Goal: Information Seeking & Learning: Learn about a topic

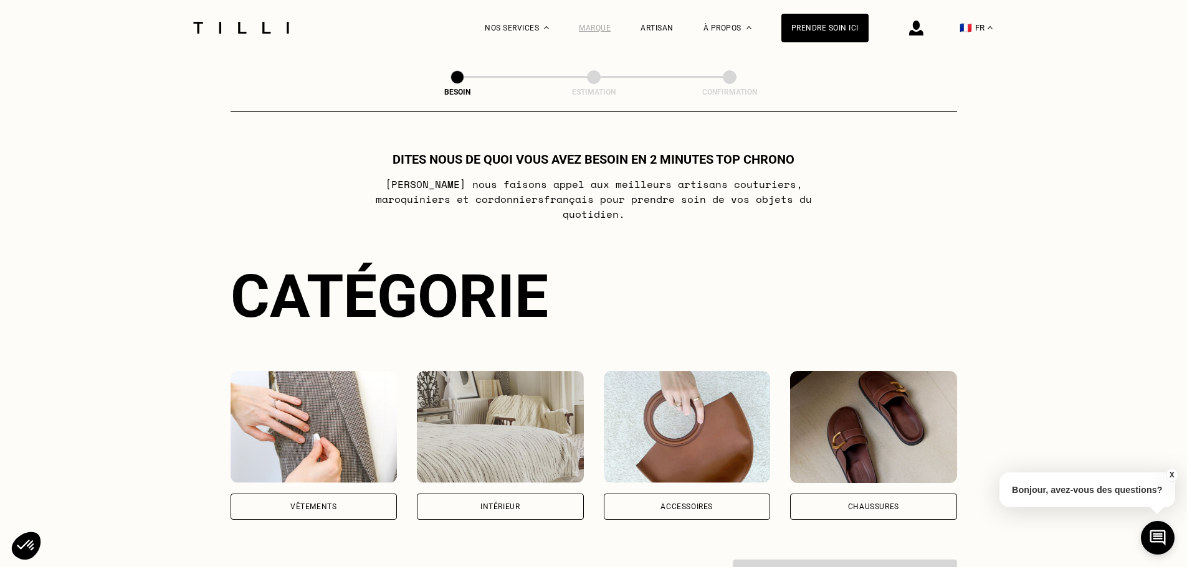
click at [607, 26] on div "Marque" at bounding box center [595, 28] width 32 height 9
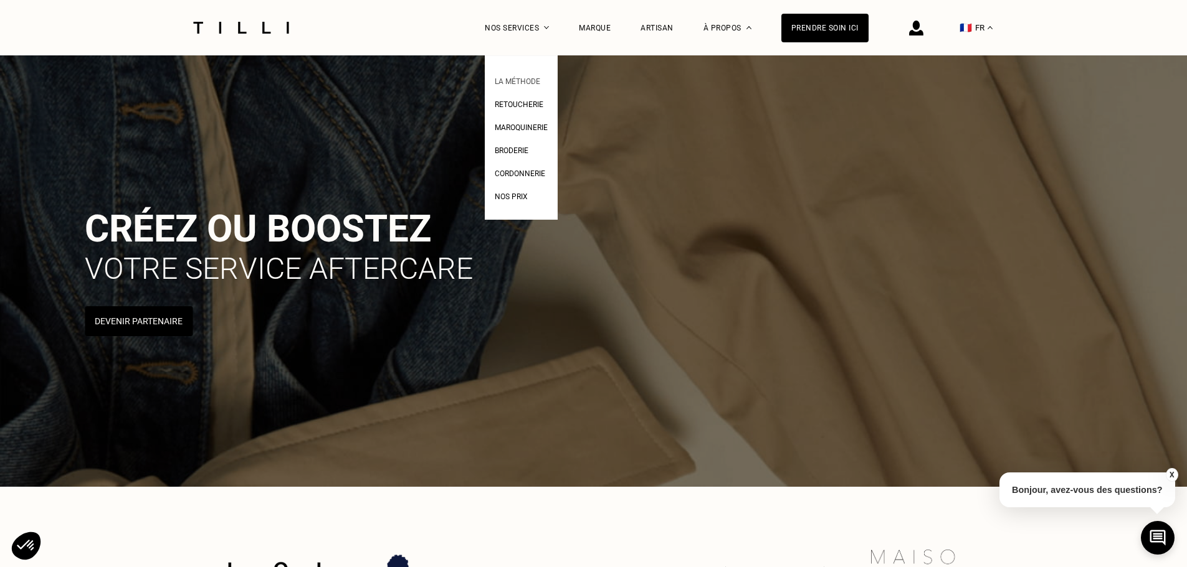
click at [516, 81] on span "La Méthode" at bounding box center [517, 81] width 45 height 9
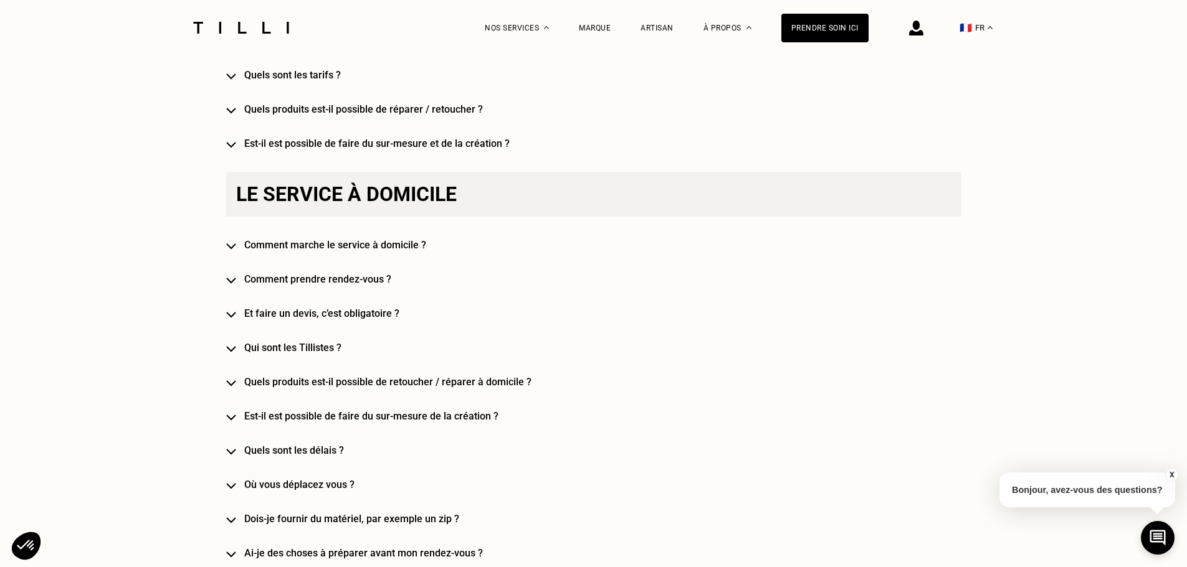
scroll to position [934, 0]
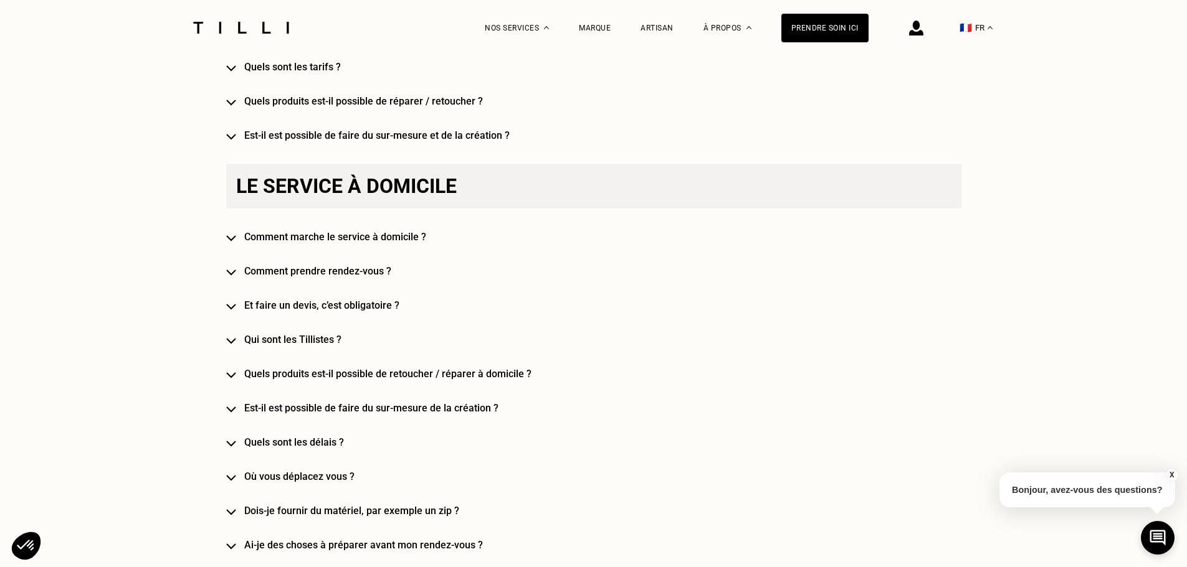
click at [243, 242] on div "Le service à domicile Comment marche le service à domicile ? Comment prendre re…" at bounding box center [593, 546] width 735 height 764
click at [235, 240] on img at bounding box center [231, 238] width 10 height 6
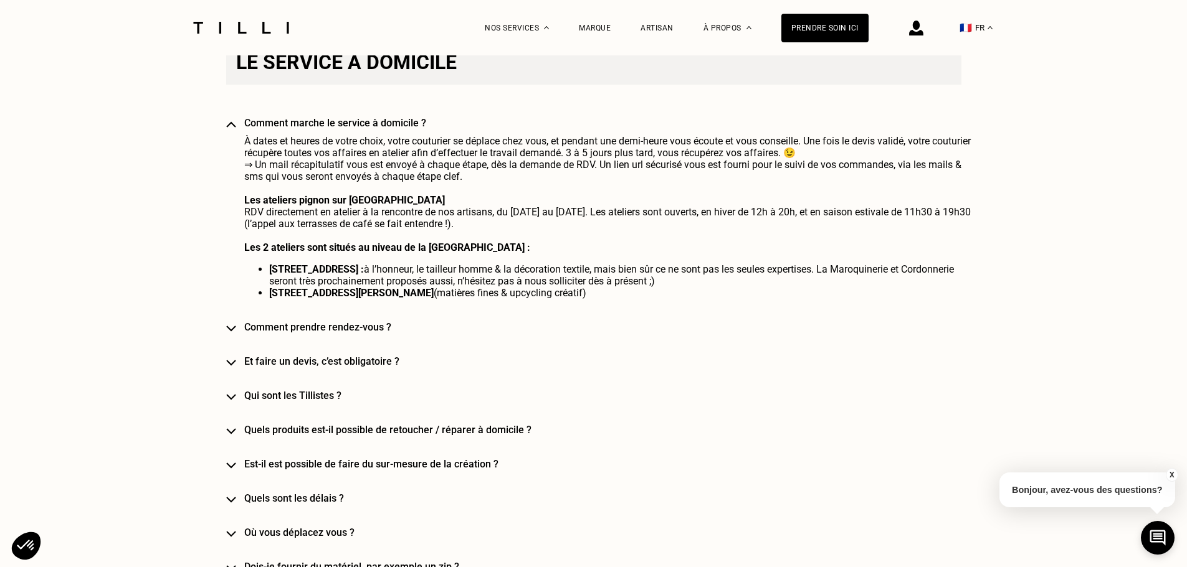
scroll to position [1059, 0]
click at [243, 364] on div "Le service à domicile Comment marche le service à domicile ? À dates et heures …" at bounding box center [593, 511] width 735 height 944
click at [277, 366] on h4 "Et faire un devis, c’est obligatoire ?" at bounding box center [611, 361] width 735 height 12
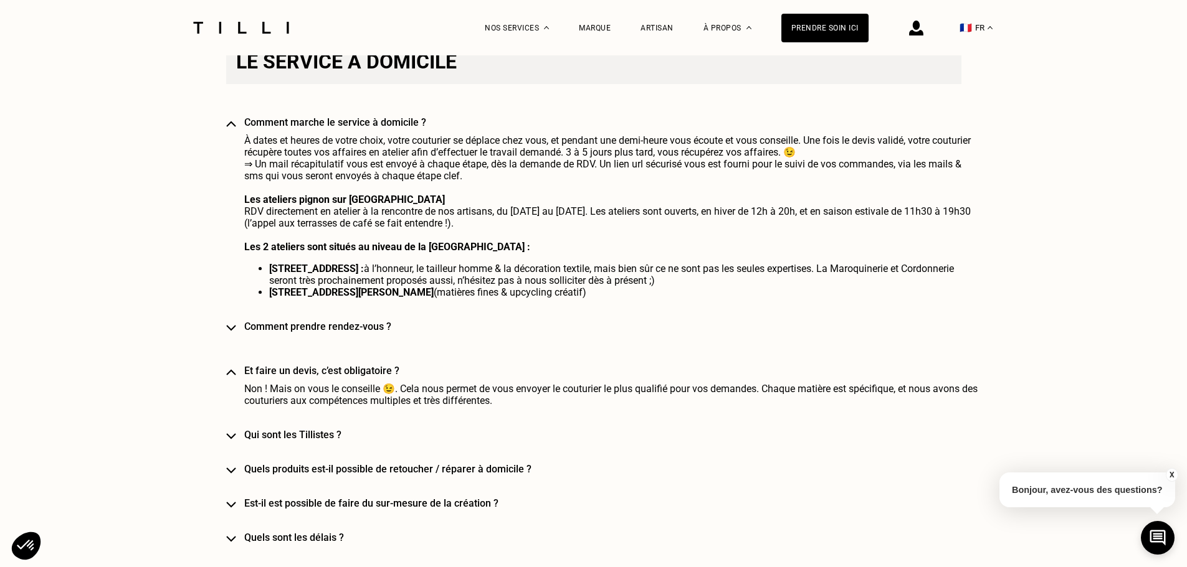
click at [310, 441] on h4 "Qui sont les Tillistes ?" at bounding box center [611, 435] width 735 height 12
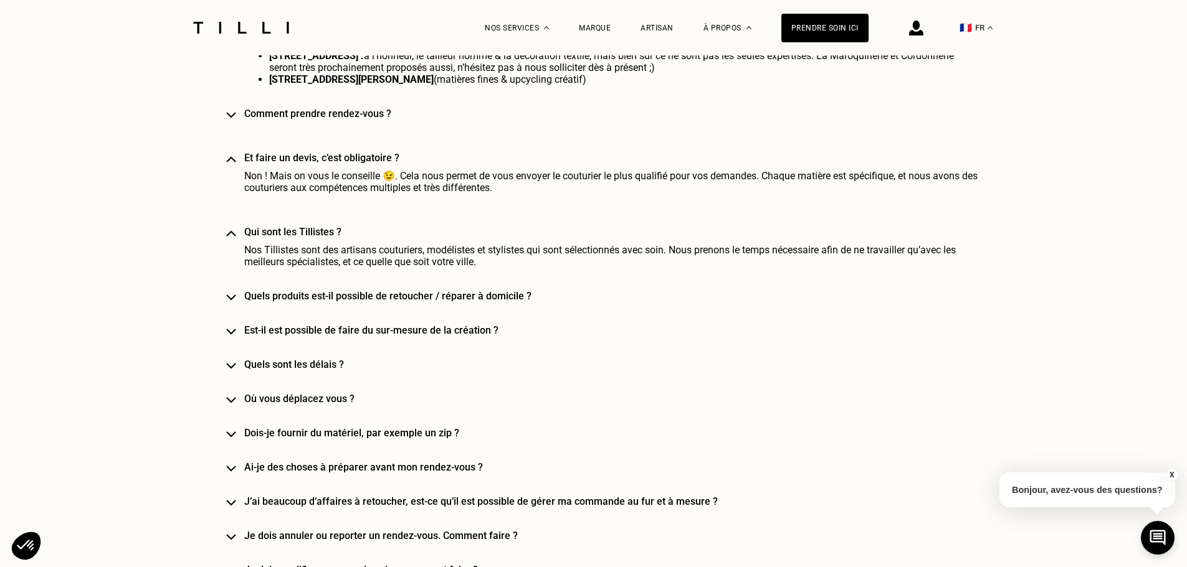
scroll to position [1308, 0]
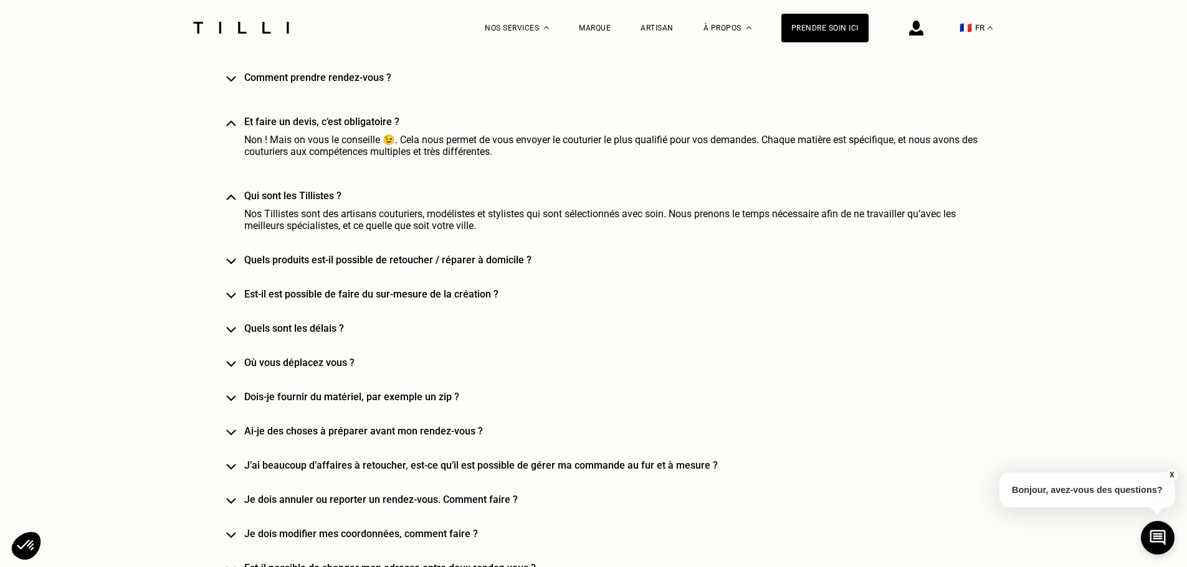
click at [376, 266] on h4 "Quels produits est-il possible de retoucher / réparer à domicile ?" at bounding box center [611, 260] width 735 height 12
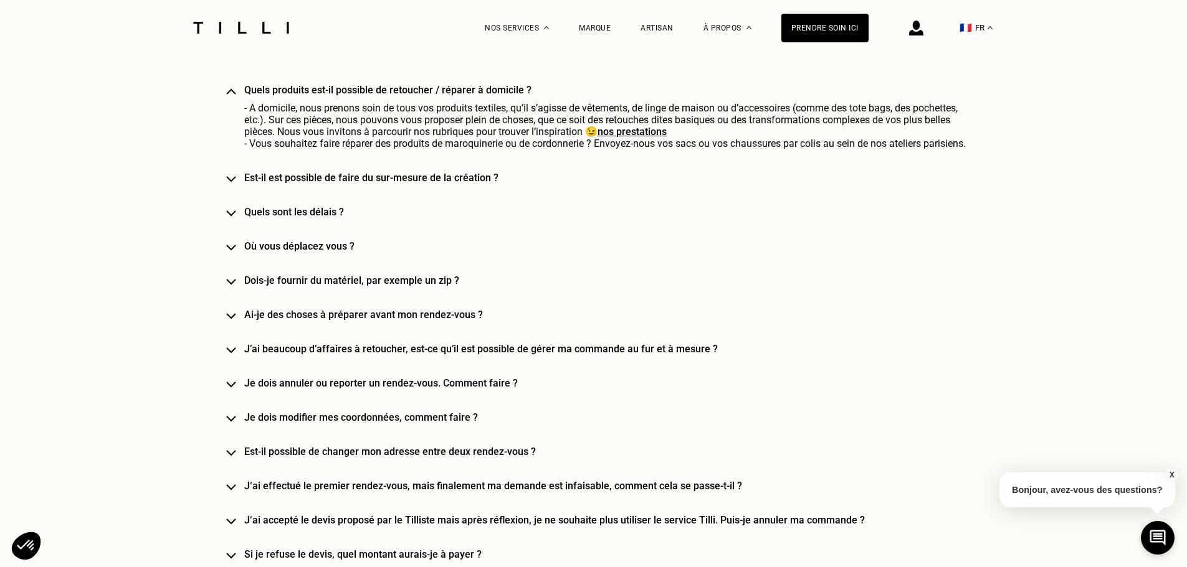
scroll to position [1495, 0]
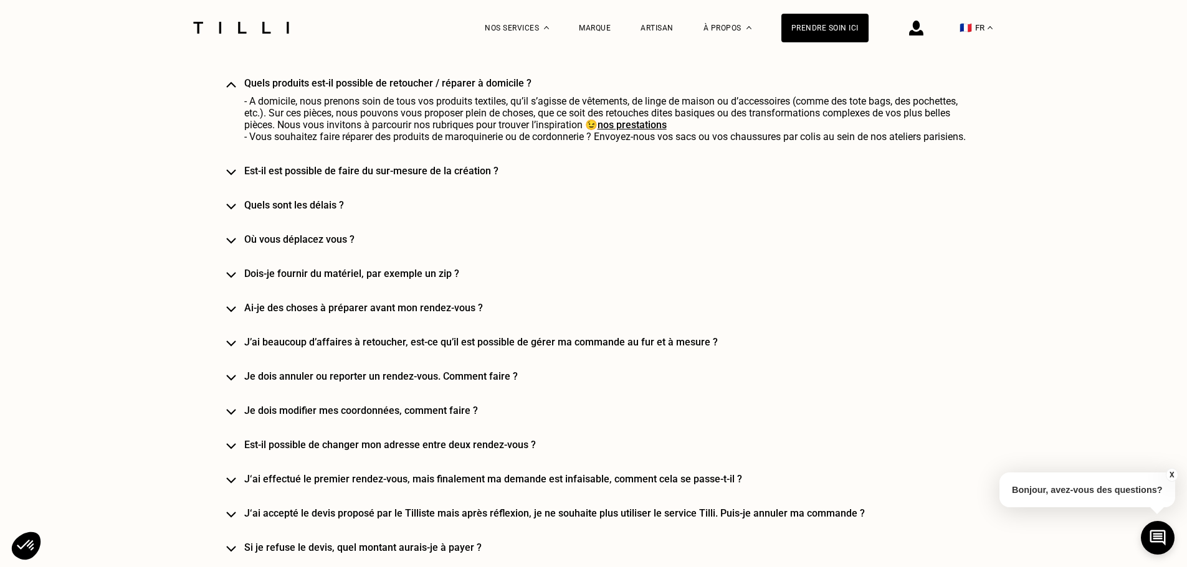
click at [234, 244] on img at bounding box center [231, 241] width 10 height 6
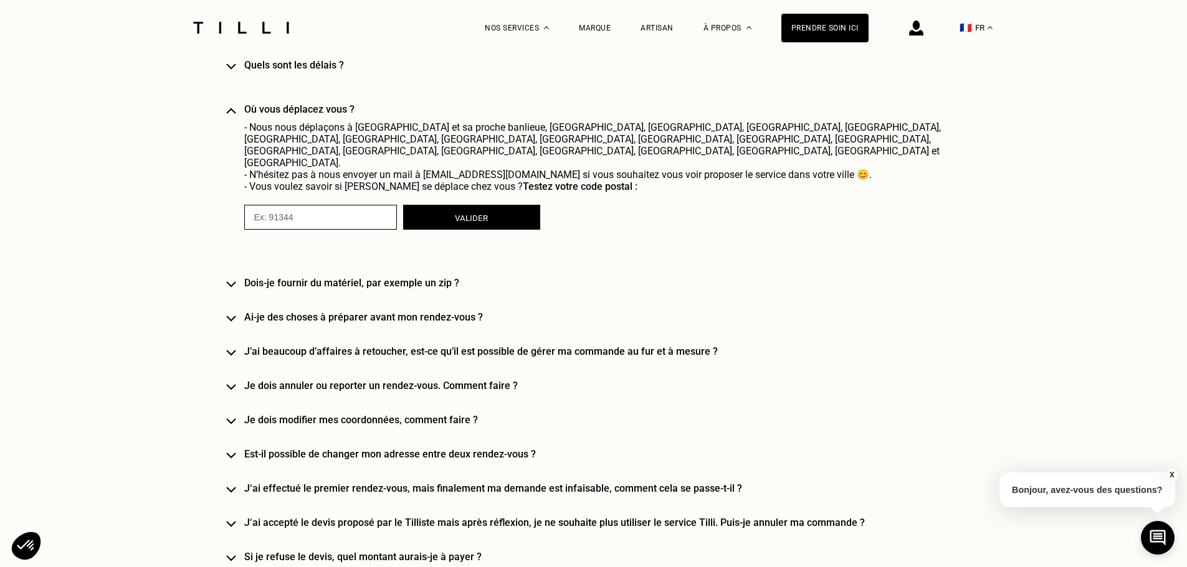
scroll to position [1682, 0]
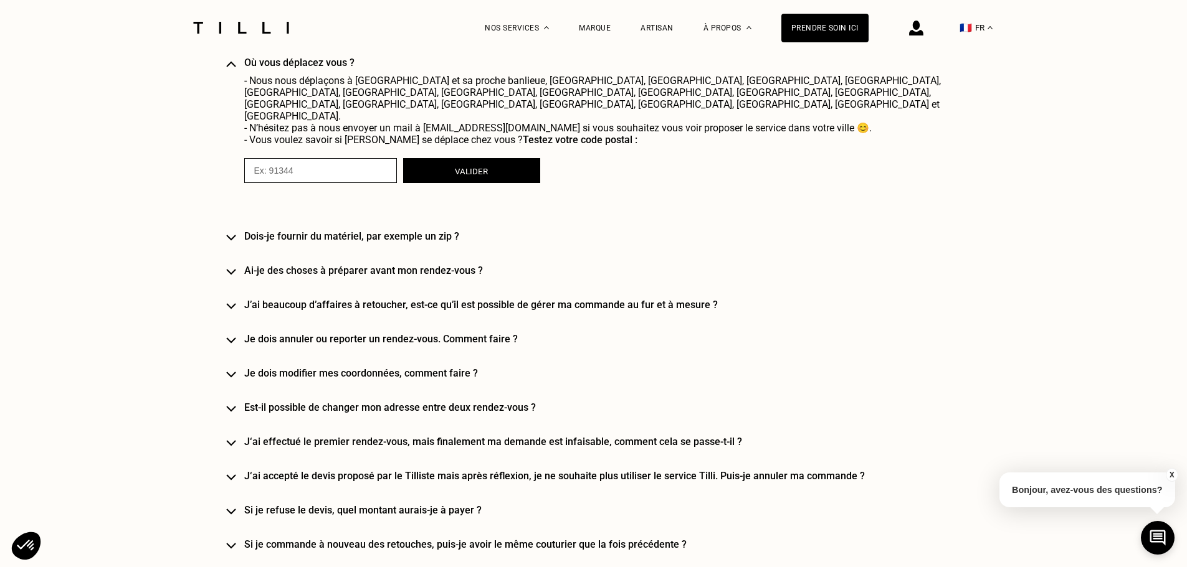
click at [349, 158] on input "numeric" at bounding box center [320, 170] width 153 height 25
click at [453, 158] on button "Valider" at bounding box center [471, 170] width 137 height 25
drag, startPoint x: 336, startPoint y: 159, endPoint x: 202, endPoint y: 142, distance: 135.0
click at [202, 142] on div "La Méthode Retoucherie Maroquinerie Broderie Cordonnerie Nos prix Nos services …" at bounding box center [593, 293] width 1187 height 3839
type input "75014"
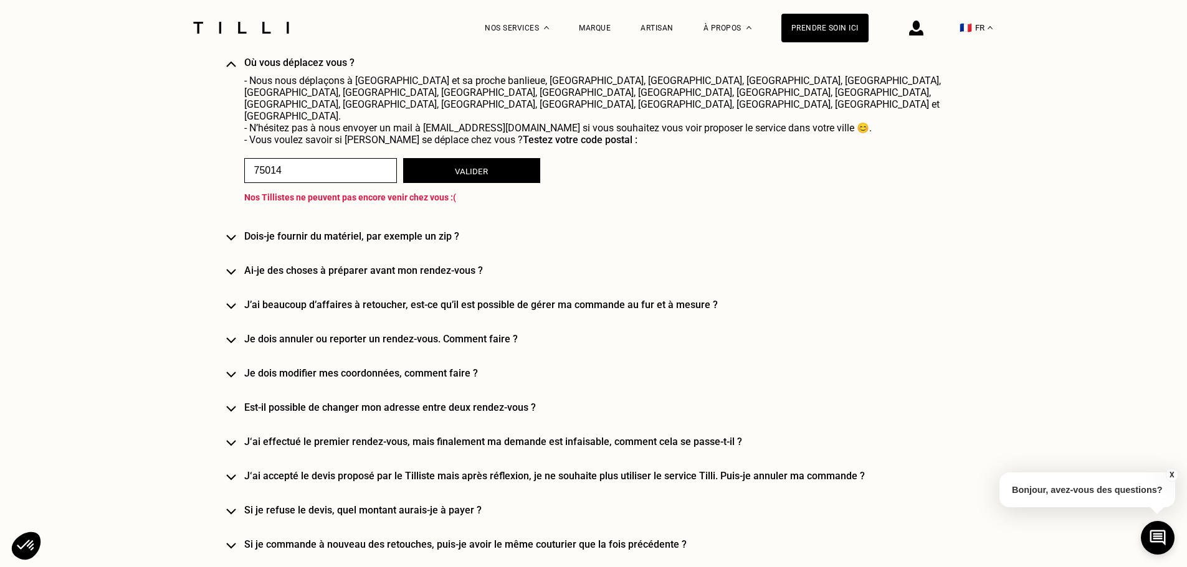
click at [485, 158] on button "Valider" at bounding box center [471, 170] width 137 height 25
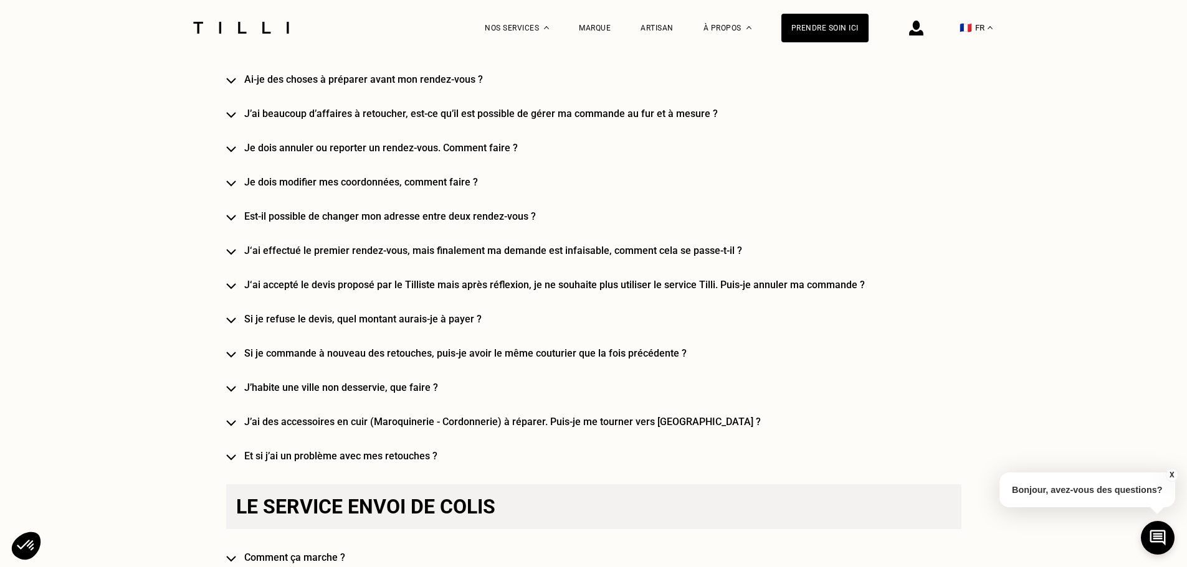
scroll to position [1931, 0]
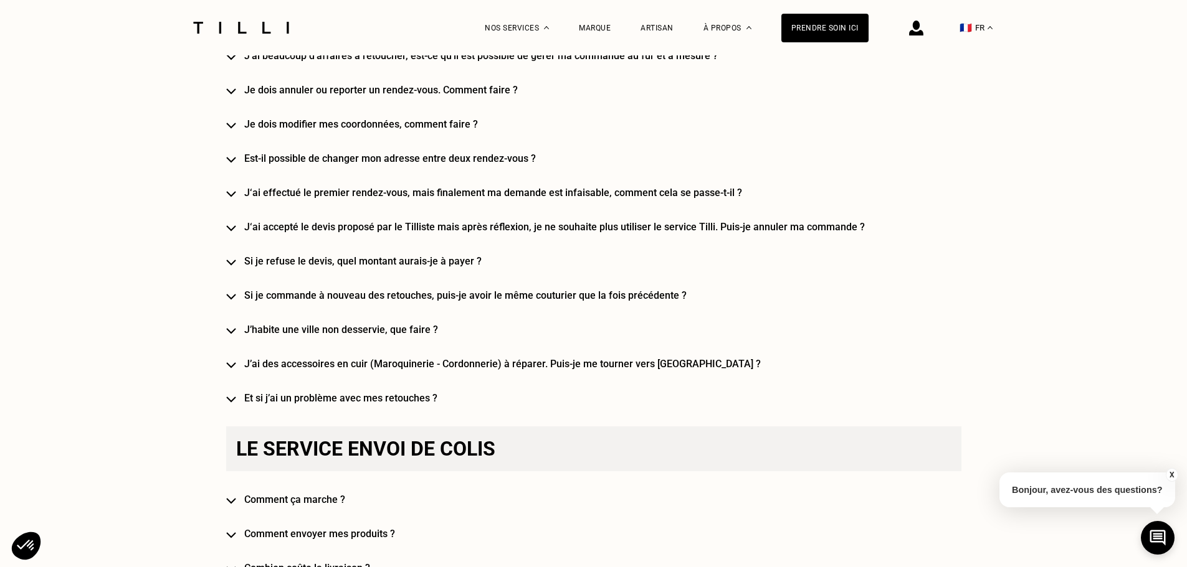
click at [419, 324] on h4 "J’habite une ville non desservie, que faire ?" at bounding box center [611, 330] width 735 height 12
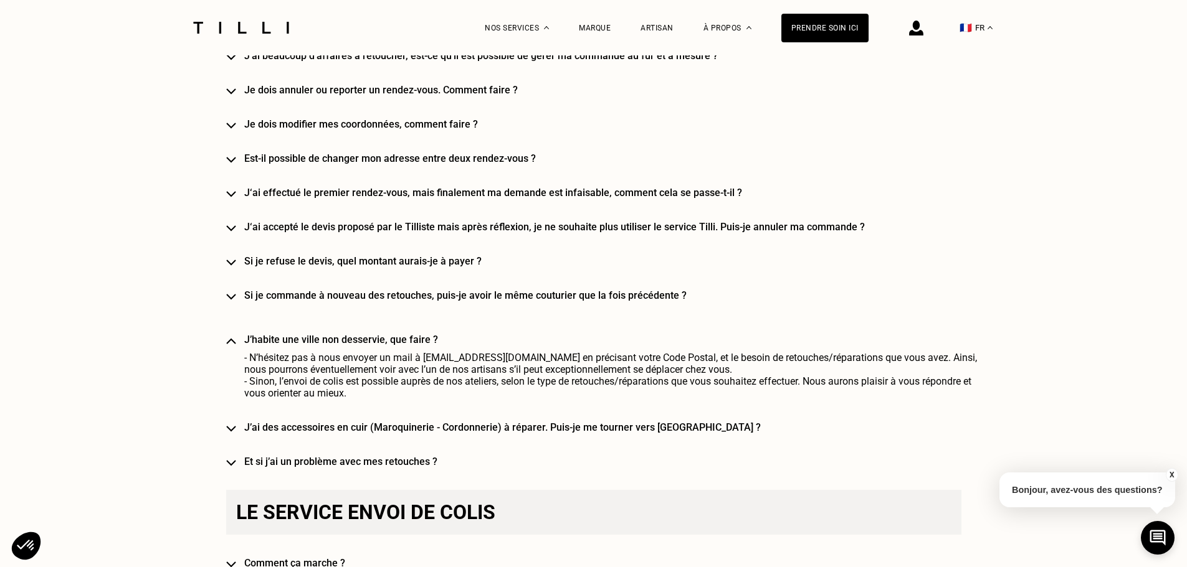
click at [359, 422] on h4 "J’ai des accessoires en cuir (Maroquinerie - Cordonnerie) à réparer. Puis-je me…" at bounding box center [611, 428] width 735 height 12
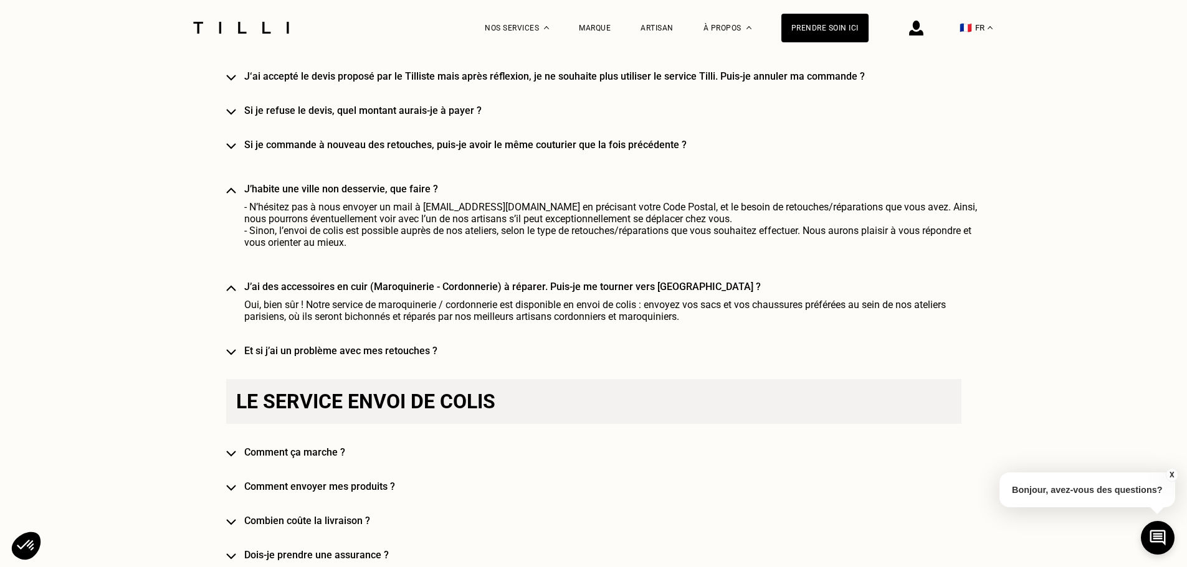
scroll to position [2118, 0]
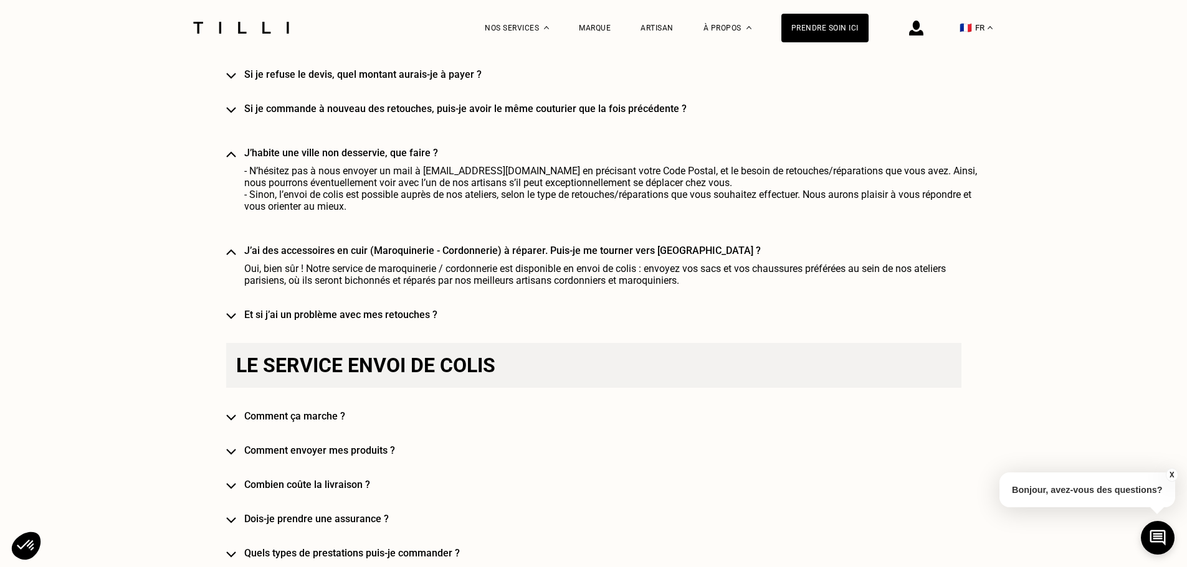
click at [379, 309] on h4 "Et si j’ai un problème avec mes retouches ?" at bounding box center [611, 315] width 735 height 12
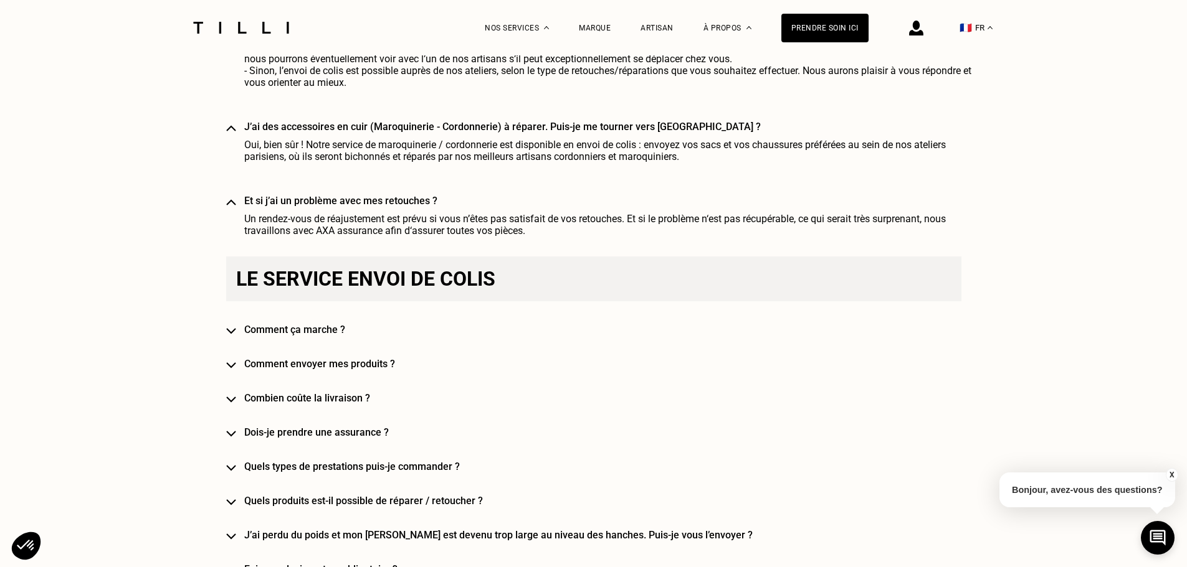
scroll to position [2242, 0]
click at [309, 323] on h4 "Comment ça marche ?" at bounding box center [611, 329] width 735 height 12
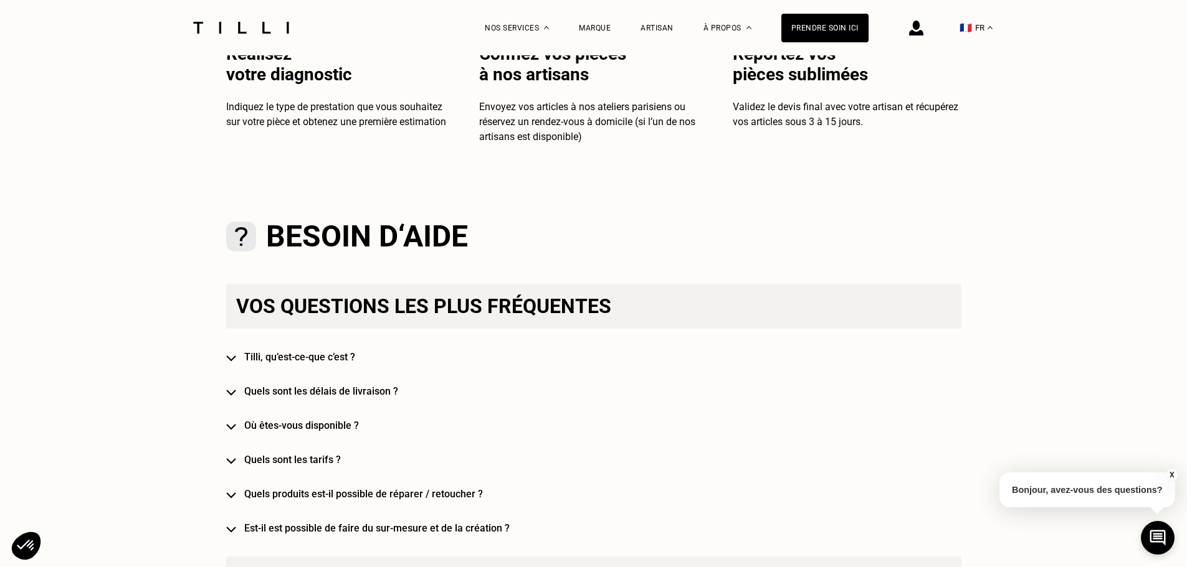
scroll to position [623, 0]
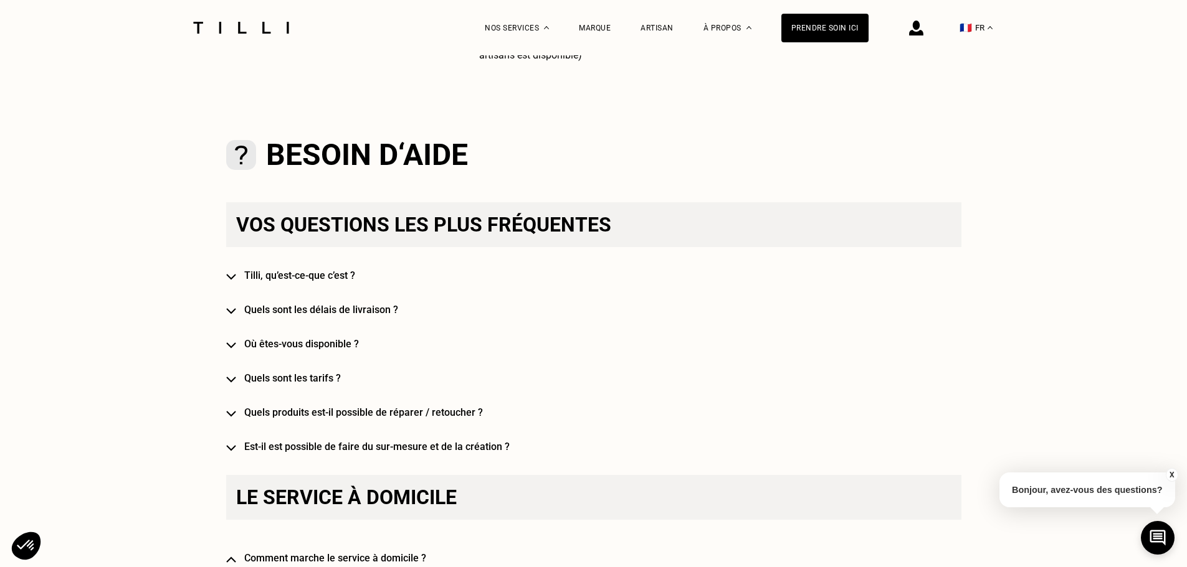
click at [316, 384] on h4 "Quels sont les tarifs ?" at bounding box center [611, 378] width 735 height 12
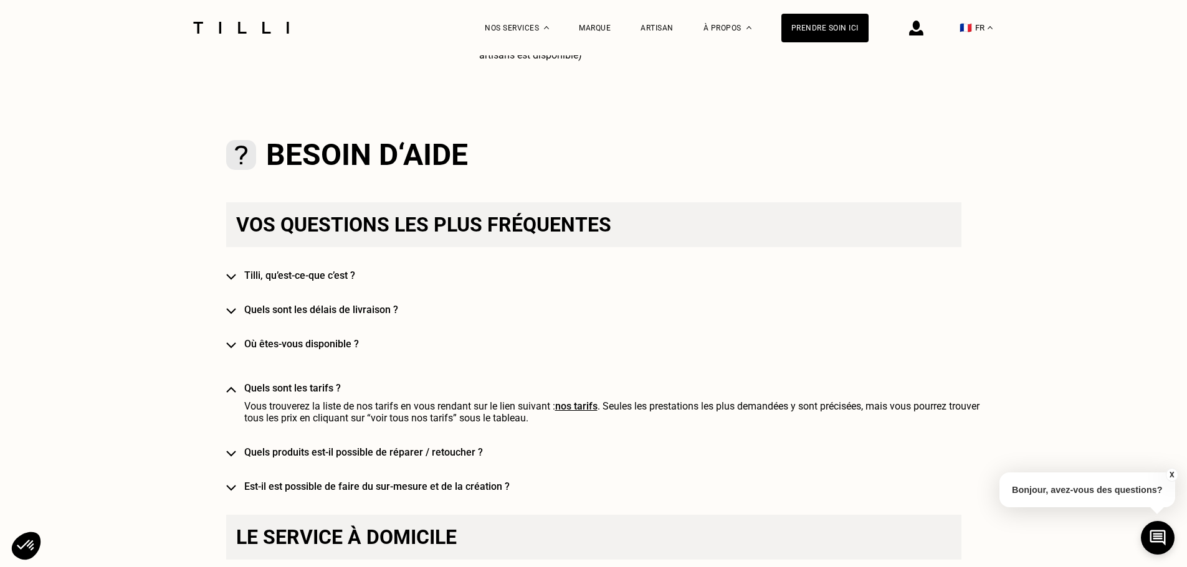
click at [328, 456] on h4 "Quels produits est-il possible de réparer / retoucher ?" at bounding box center [611, 453] width 735 height 12
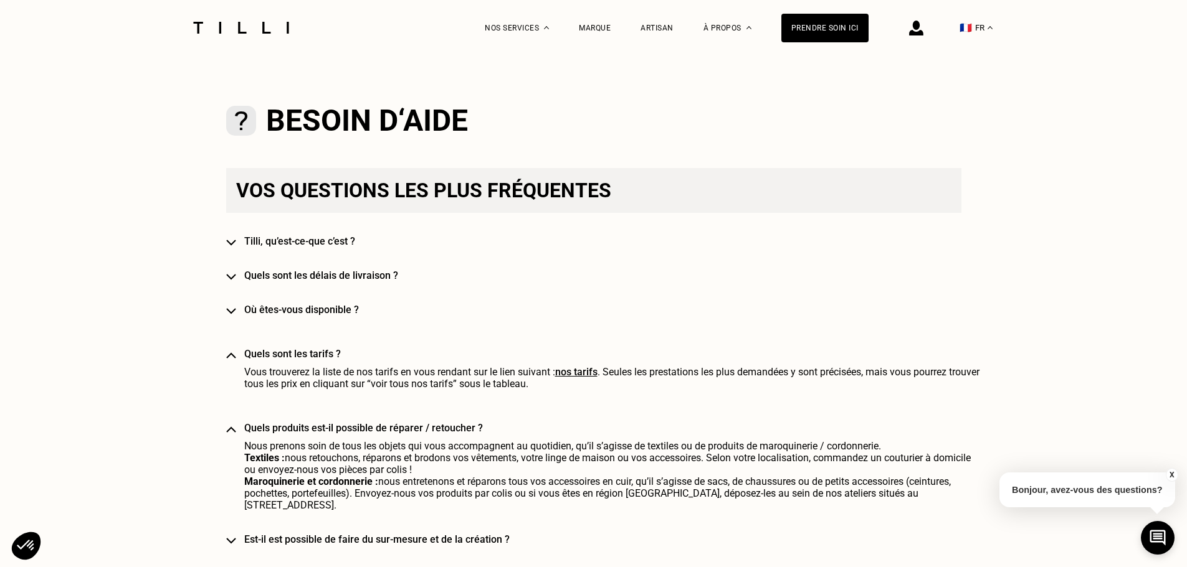
scroll to position [685, 0]
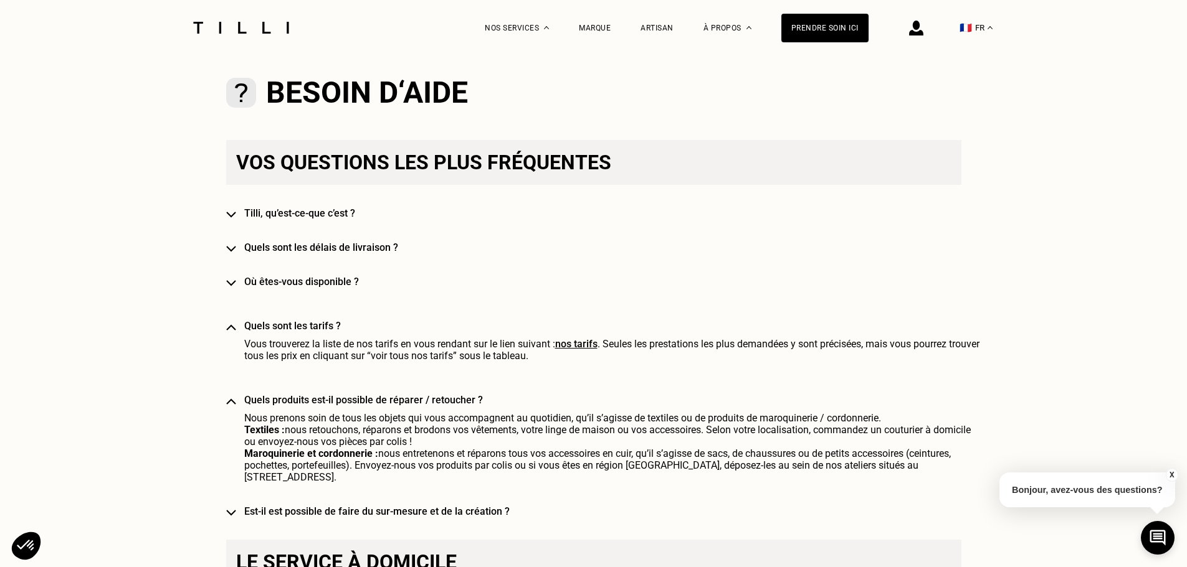
click at [317, 288] on h4 "Où êtes-vous disponible ?" at bounding box center [611, 282] width 735 height 12
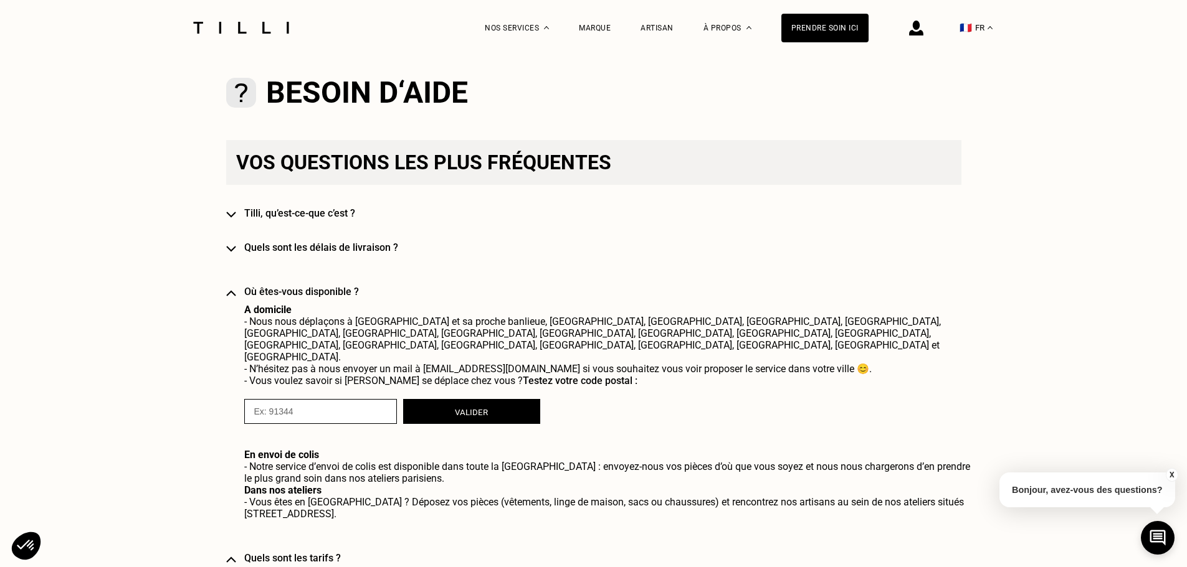
click at [319, 249] on h4 "Quels sont les délais de livraison ?" at bounding box center [611, 248] width 735 height 12
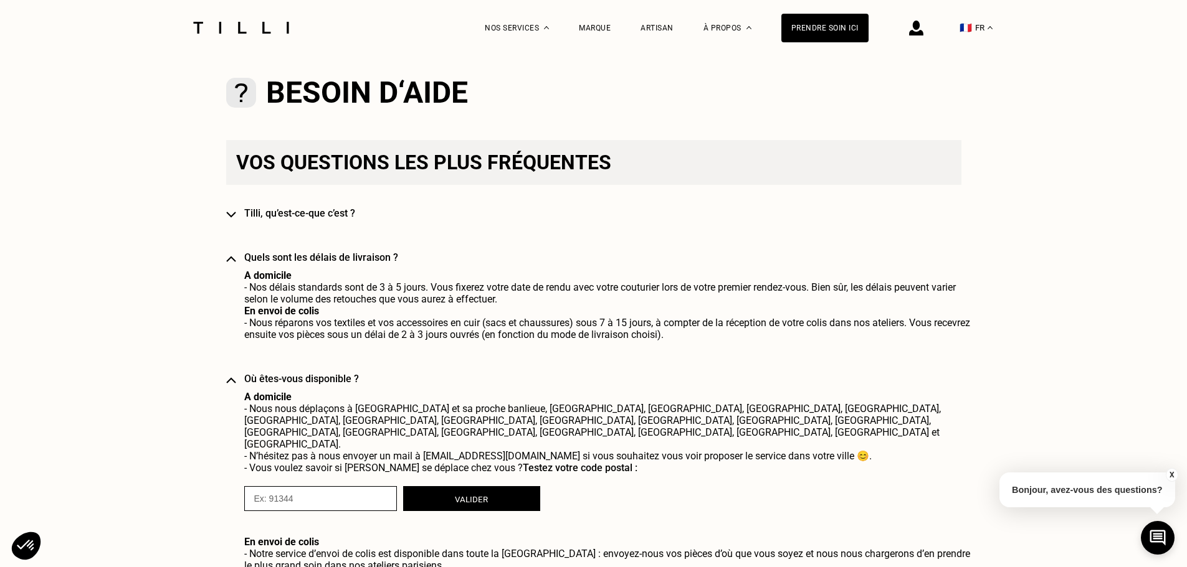
click at [323, 219] on h4 "Tilli, qu’est-ce-que c’est ?" at bounding box center [611, 213] width 735 height 12
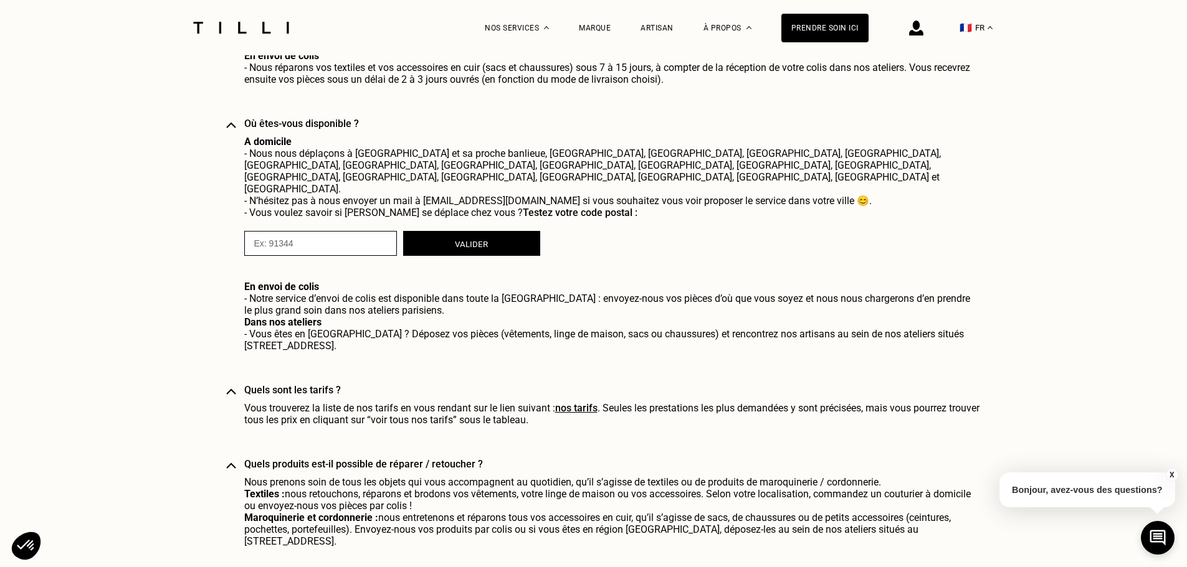
scroll to position [997, 0]
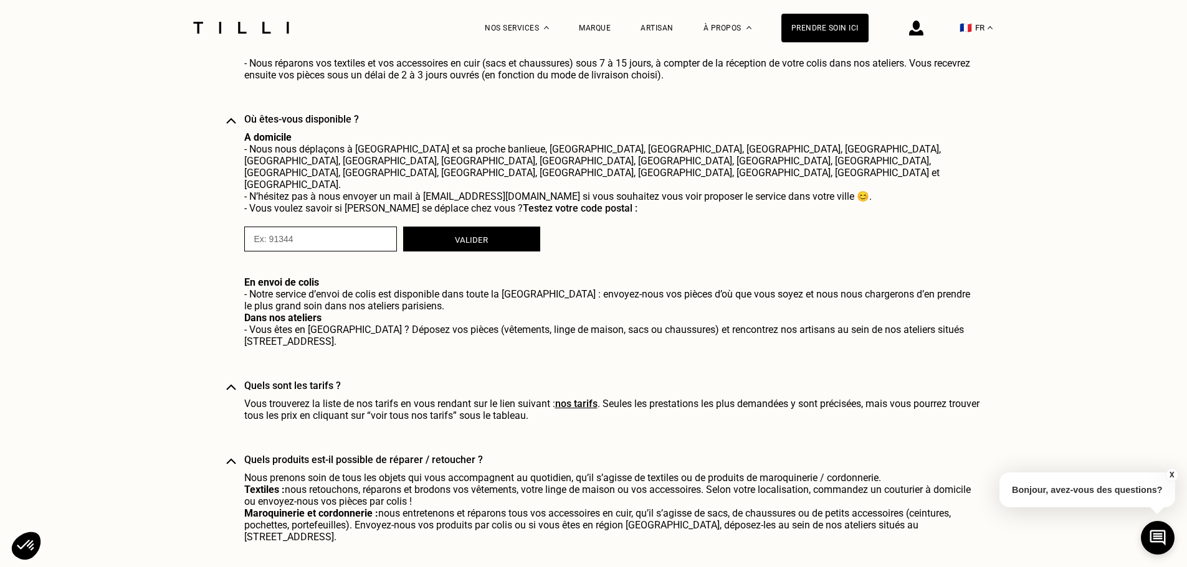
click at [594, 398] on link "nos tarifs" at bounding box center [576, 404] width 42 height 12
select select "FR"
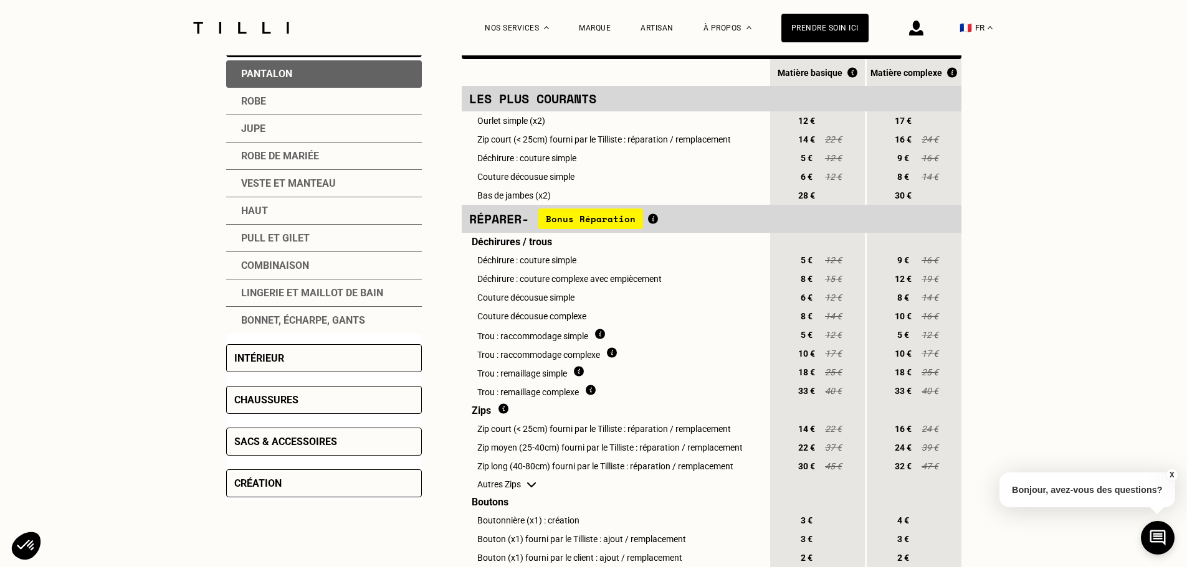
scroll to position [311, 0]
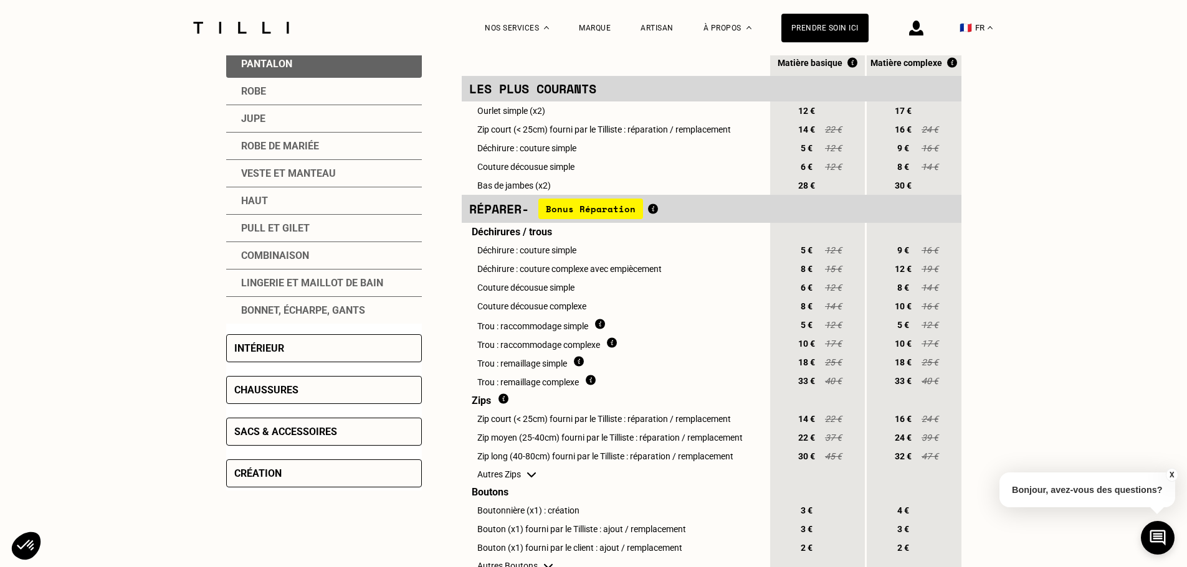
drag, startPoint x: 303, startPoint y: 341, endPoint x: 304, endPoint y: 350, distance: 8.7
click at [303, 341] on div "Intérieur" at bounding box center [324, 348] width 196 height 28
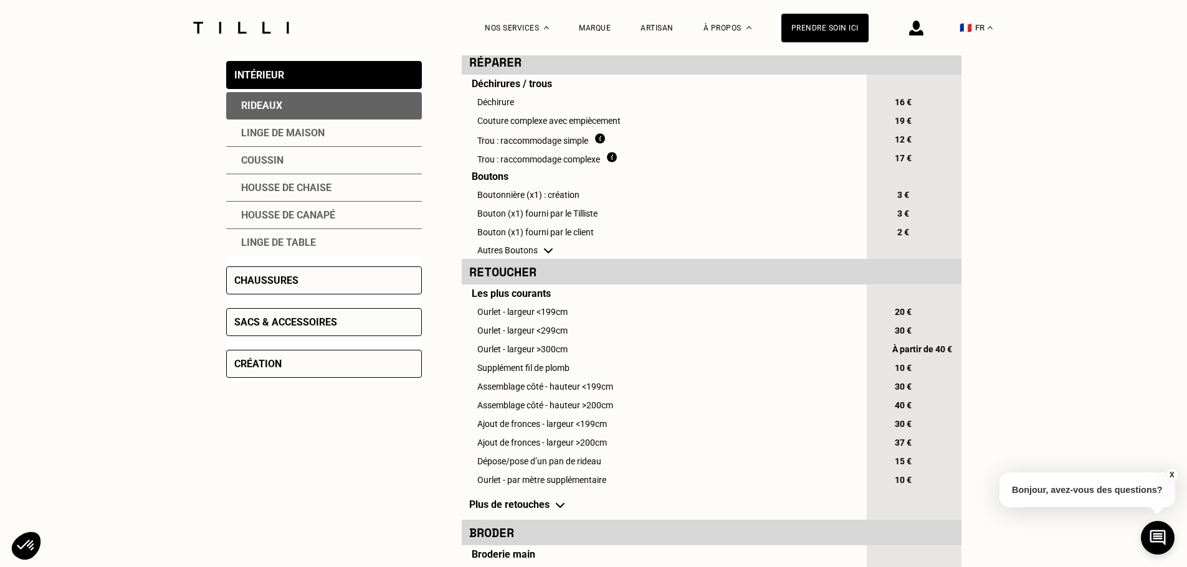
click at [311, 364] on div "Création" at bounding box center [324, 364] width 196 height 28
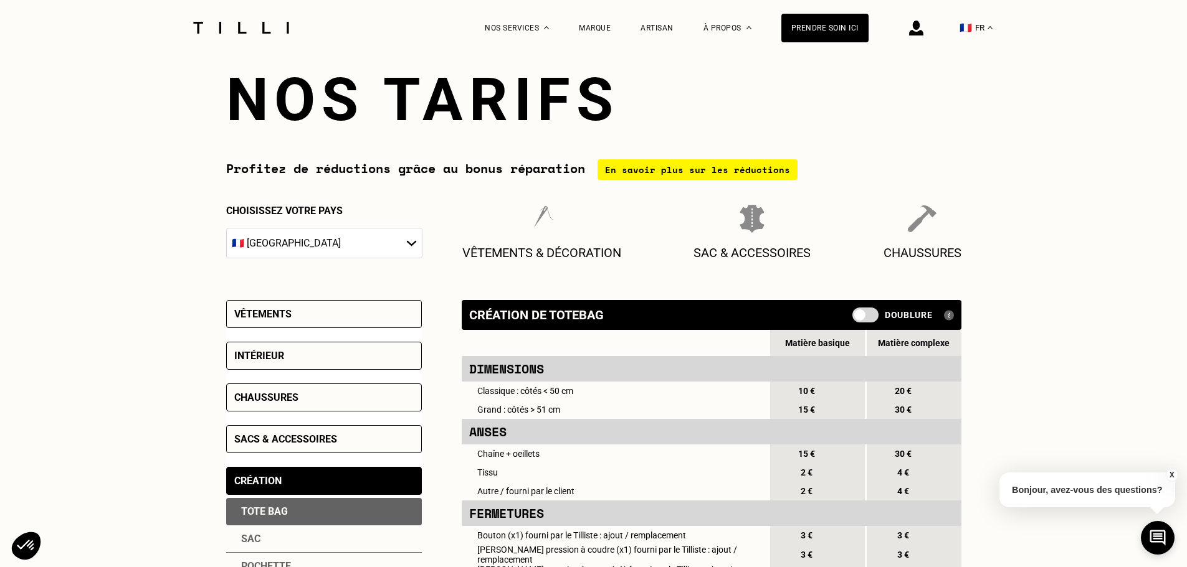
scroll to position [0, 0]
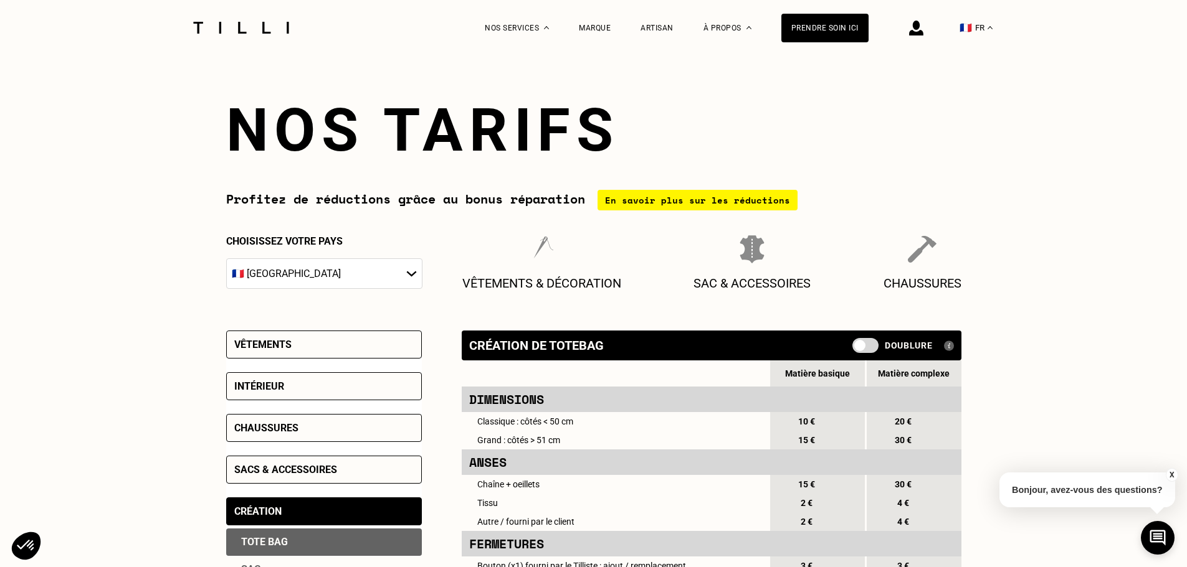
click at [278, 430] on div "Chaussures" at bounding box center [266, 428] width 64 height 12
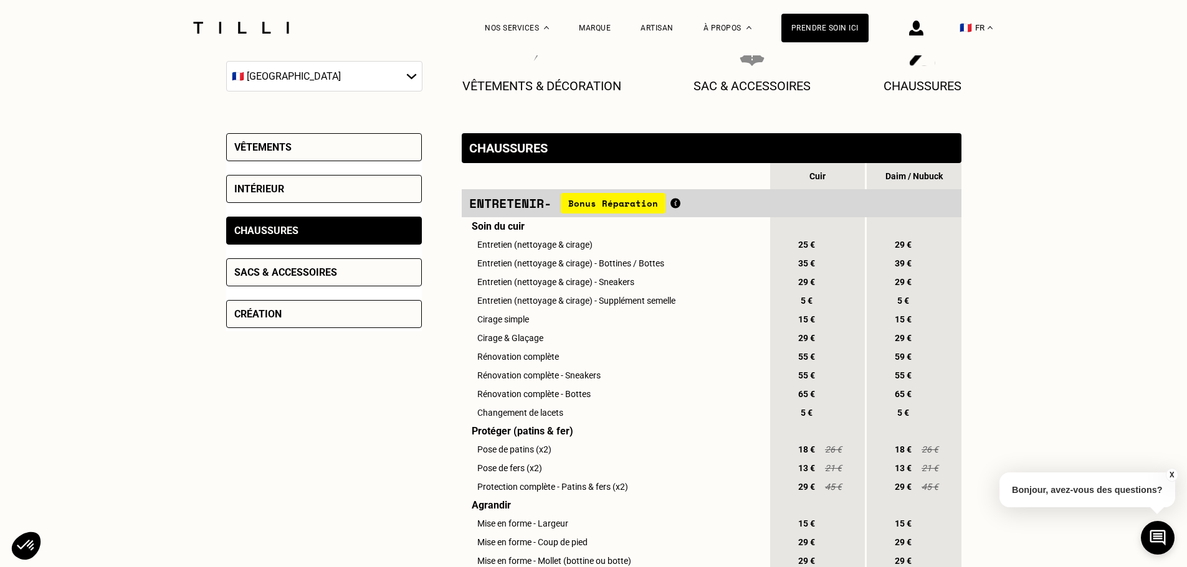
scroll to position [62, 0]
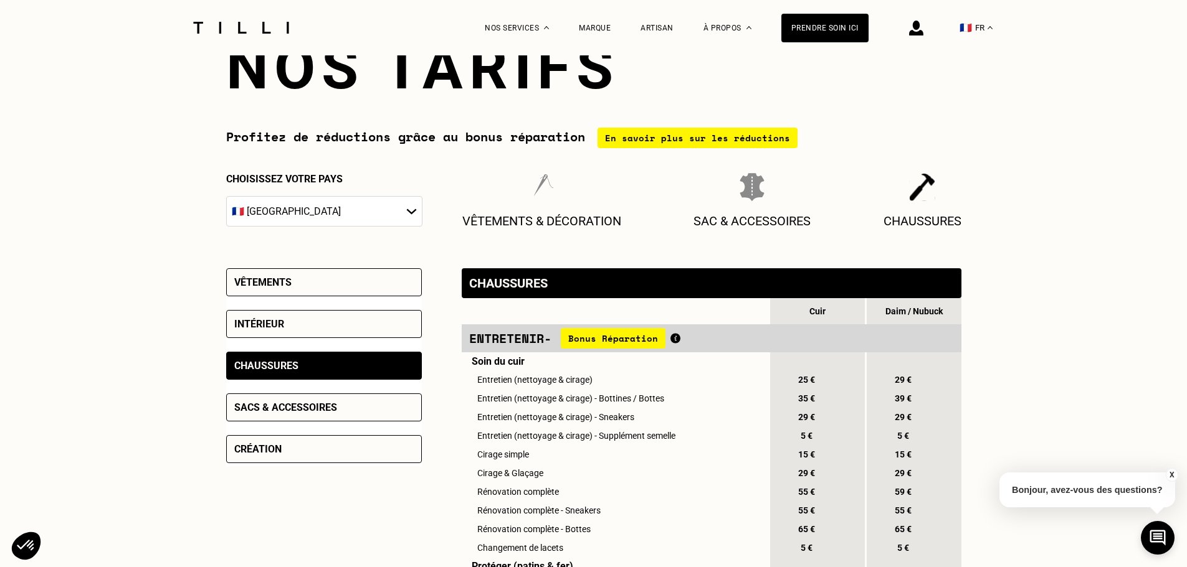
click at [282, 294] on div "Vêtements" at bounding box center [324, 282] width 196 height 28
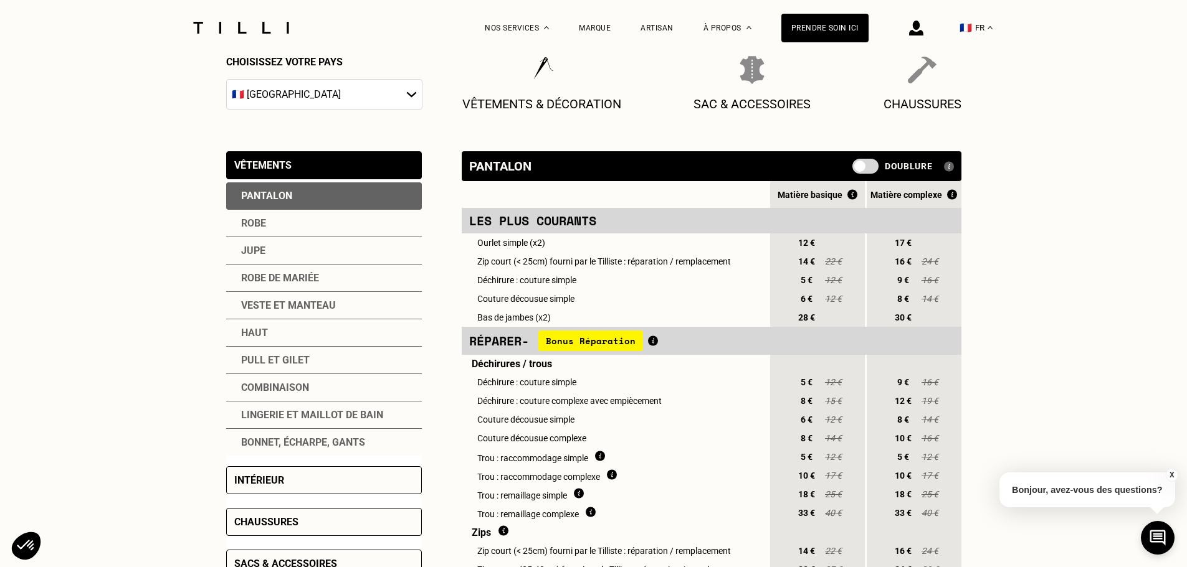
scroll to position [187, 0]
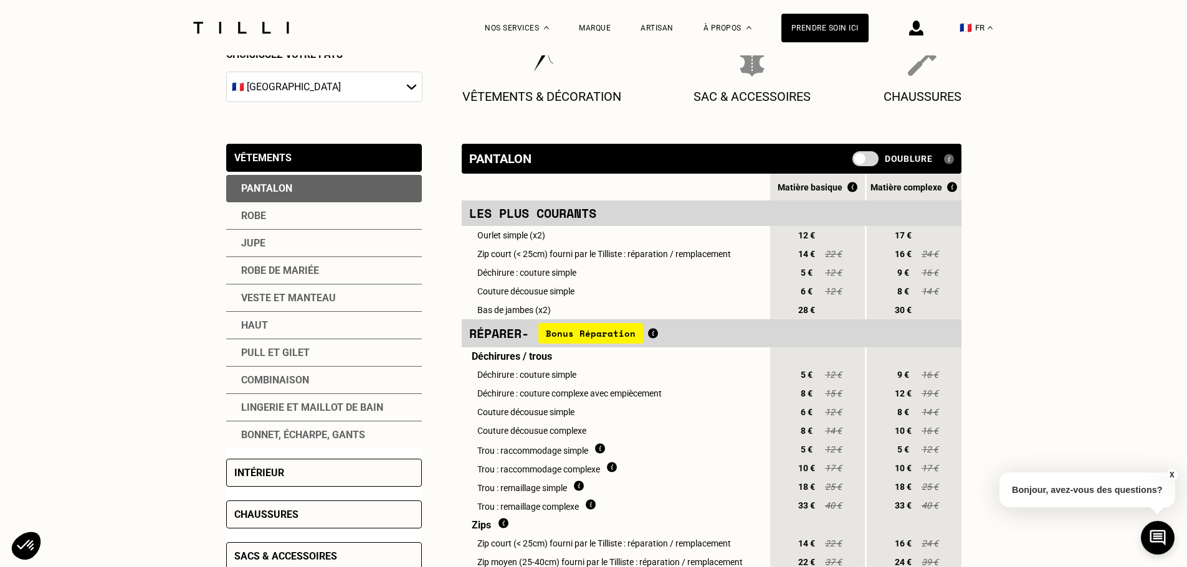
click at [288, 199] on div "Pantalon" at bounding box center [324, 188] width 196 height 27
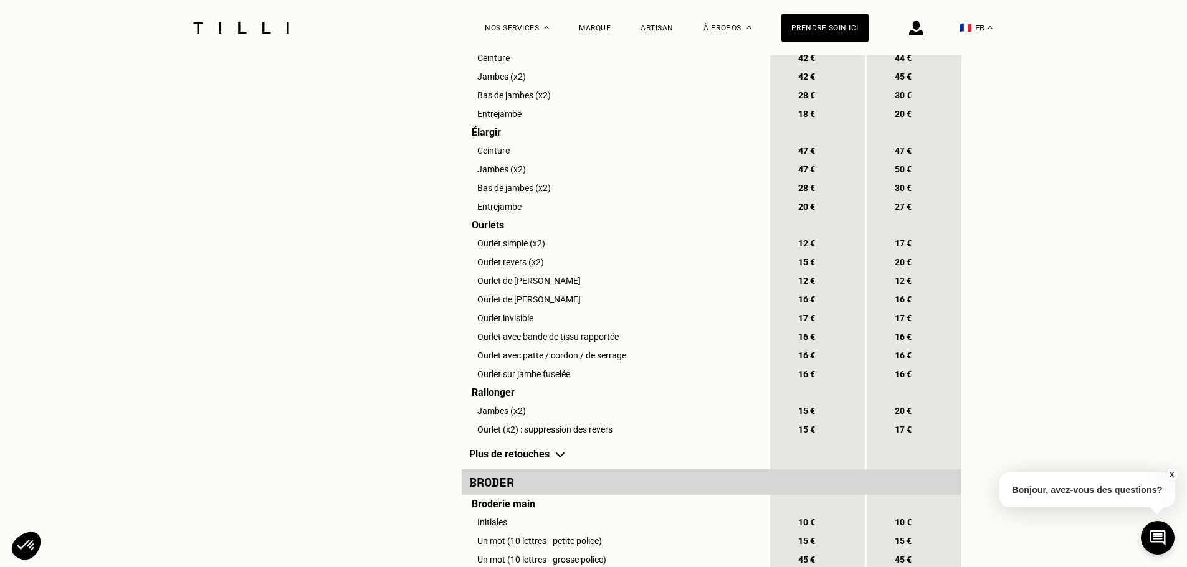
scroll to position [934, 0]
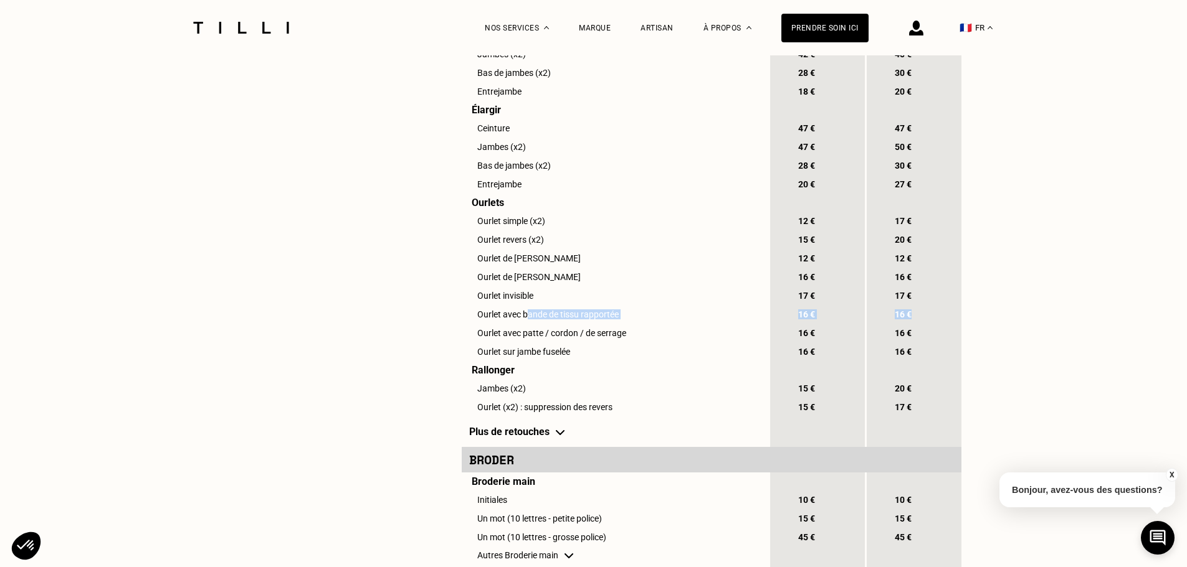
drag, startPoint x: 527, startPoint y: 339, endPoint x: 937, endPoint y: 334, distance: 410.5
click at [937, 324] on tr "Ourlet avec bande de tissu rapportée 16 € 16 €" at bounding box center [712, 314] width 500 height 19
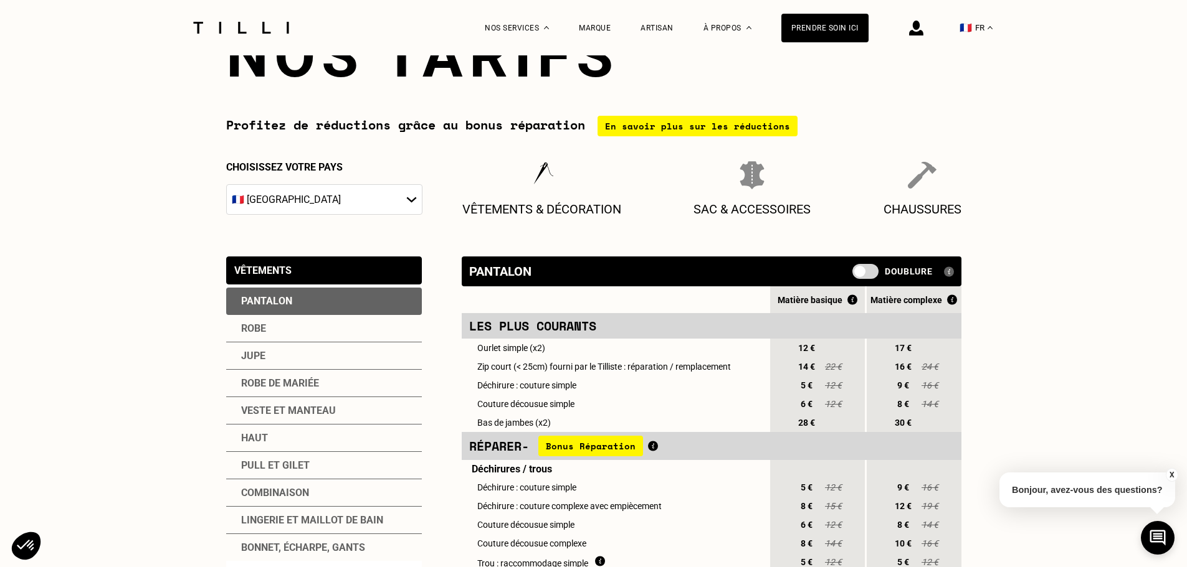
scroll to position [0, 0]
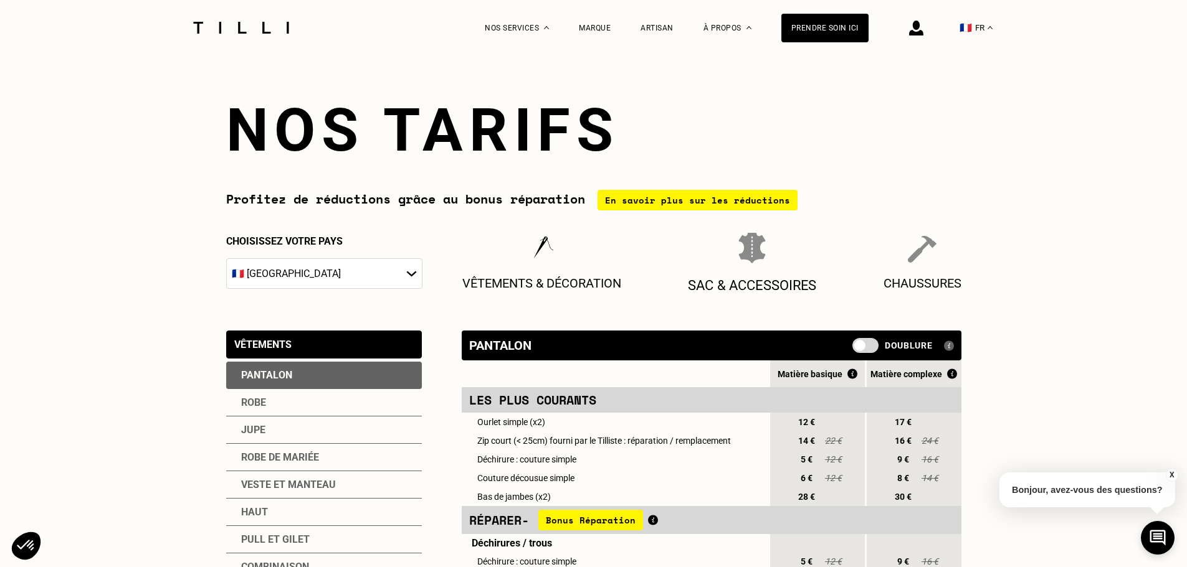
click at [754, 269] on div "Sac & Accessoires" at bounding box center [752, 263] width 129 height 61
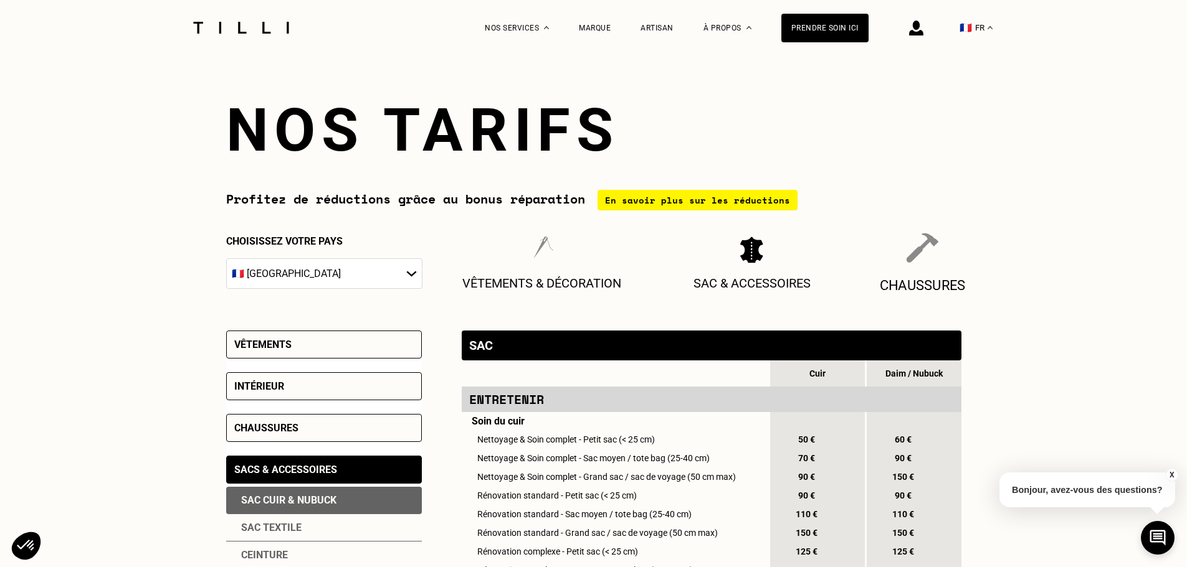
click at [913, 282] on p "Chaussures" at bounding box center [922, 285] width 86 height 16
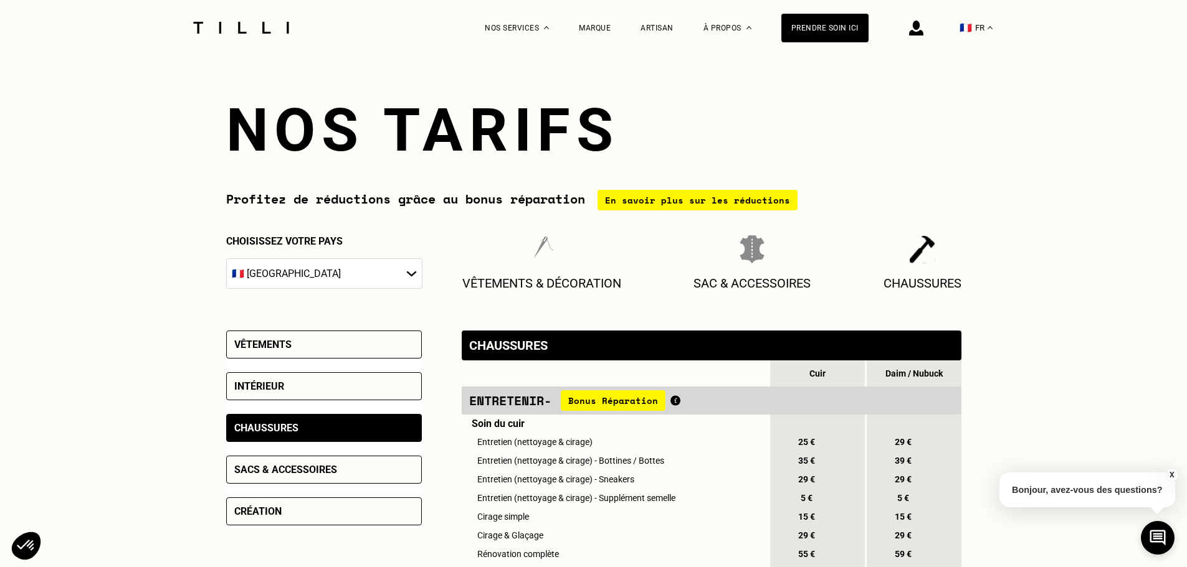
click at [719, 209] on div "En savoir plus sur les réductions" at bounding box center [697, 200] width 200 height 21
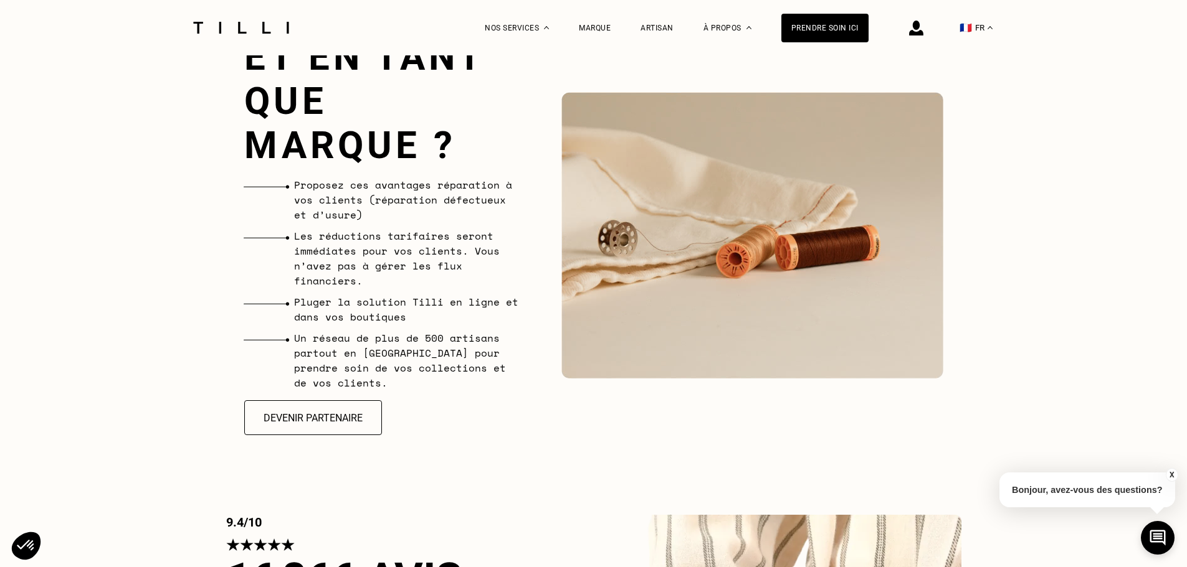
scroll to position [2928, 0]
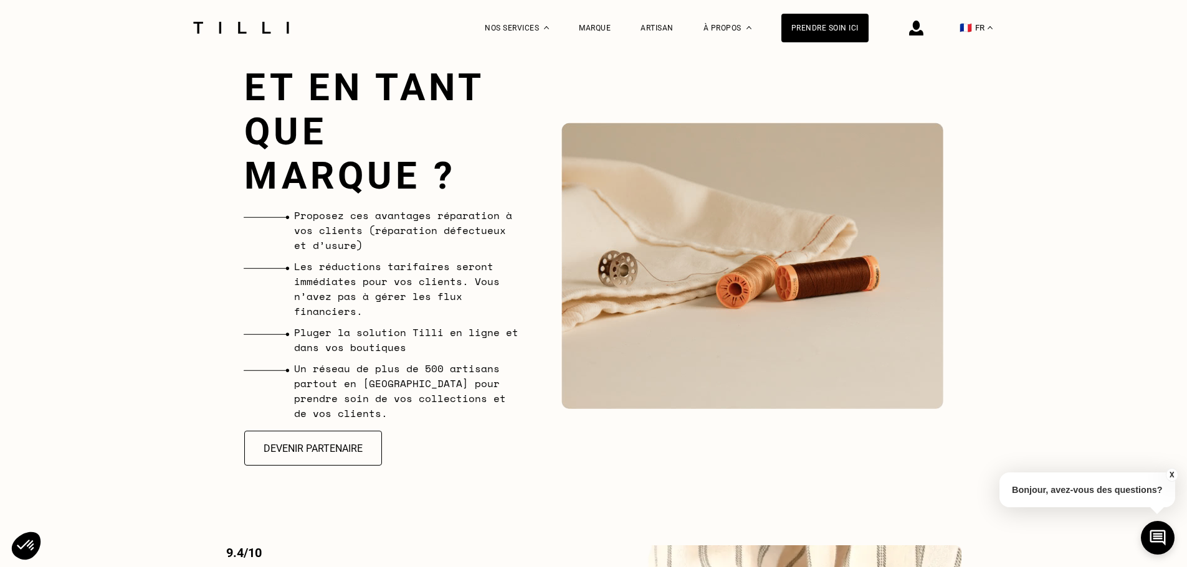
drag, startPoint x: 376, startPoint y: 323, endPoint x: 529, endPoint y: 409, distance: 174.8
click at [529, 409] on div "Et en tant que marque ? Proposez ces avantages réparation à vos clients (répara…" at bounding box center [593, 266] width 699 height 480
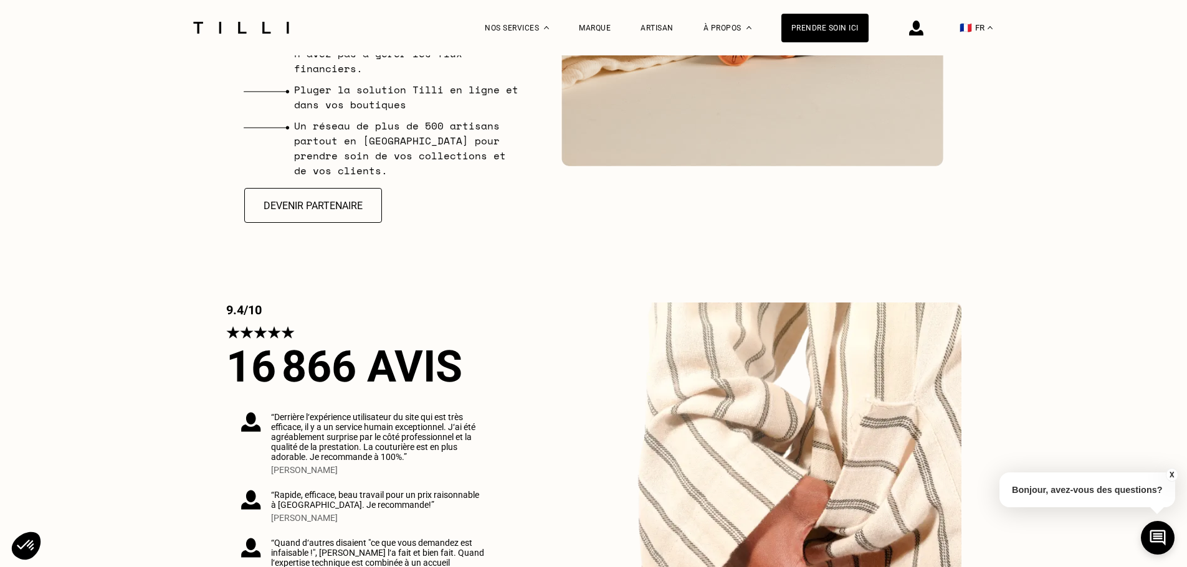
scroll to position [3239, 0]
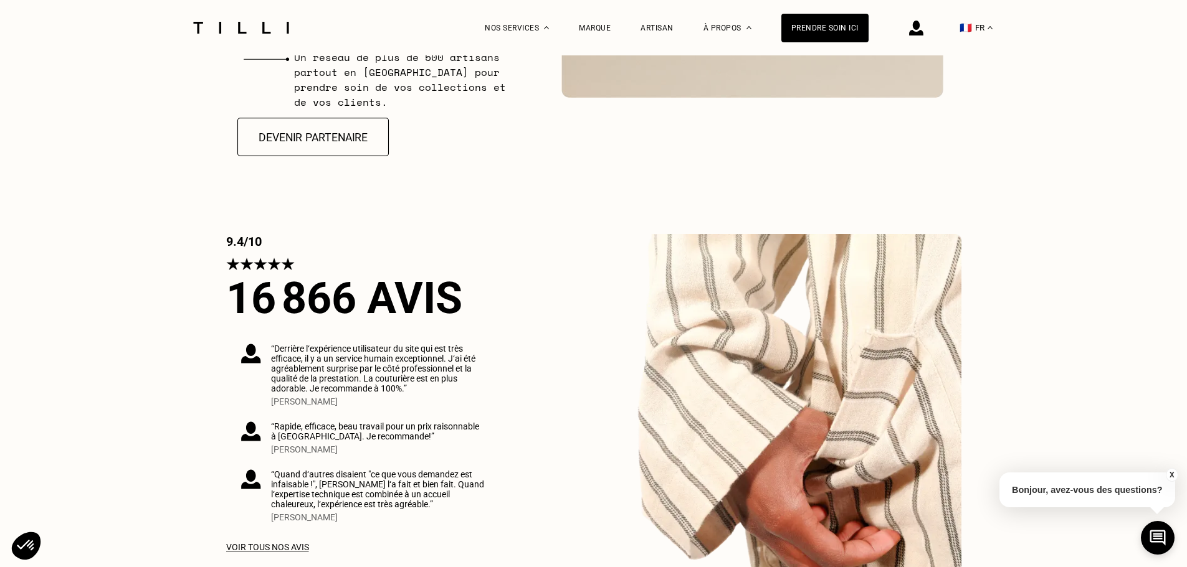
click at [323, 125] on button "Devenir partenaire" at bounding box center [312, 137] width 151 height 39
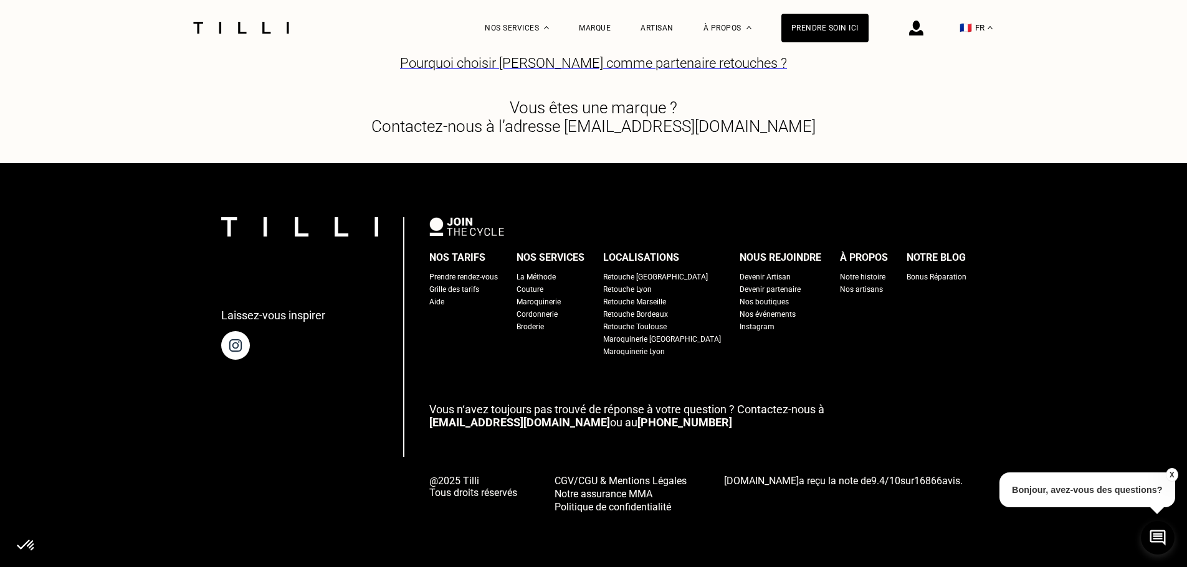
scroll to position [3114, 0]
click at [572, 85] on span "Pourquoi choisir [PERSON_NAME] comme partenaire retouches ?" at bounding box center [593, 63] width 387 height 43
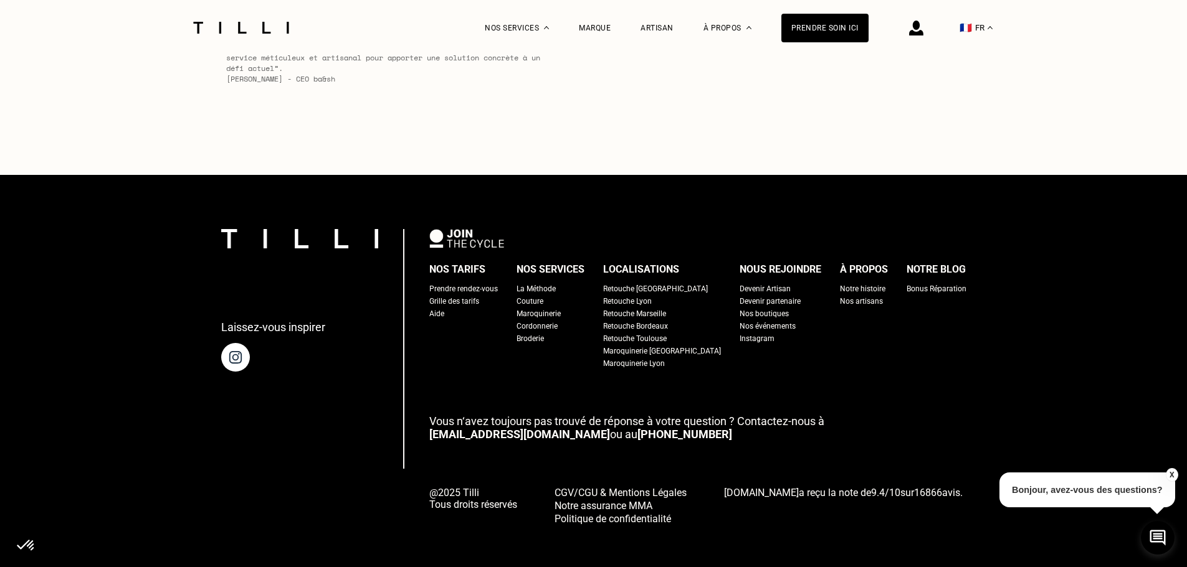
scroll to position [5326, 0]
